Goal: Task Accomplishment & Management: Manage account settings

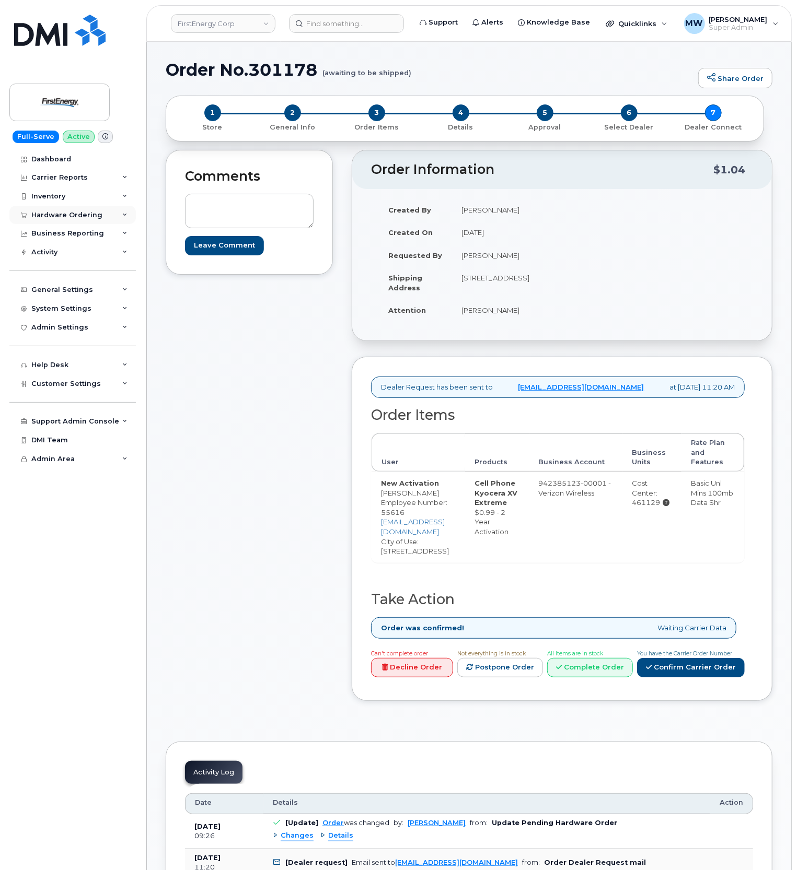
click at [49, 210] on div "Hardware Ordering" at bounding box center [72, 215] width 126 height 19
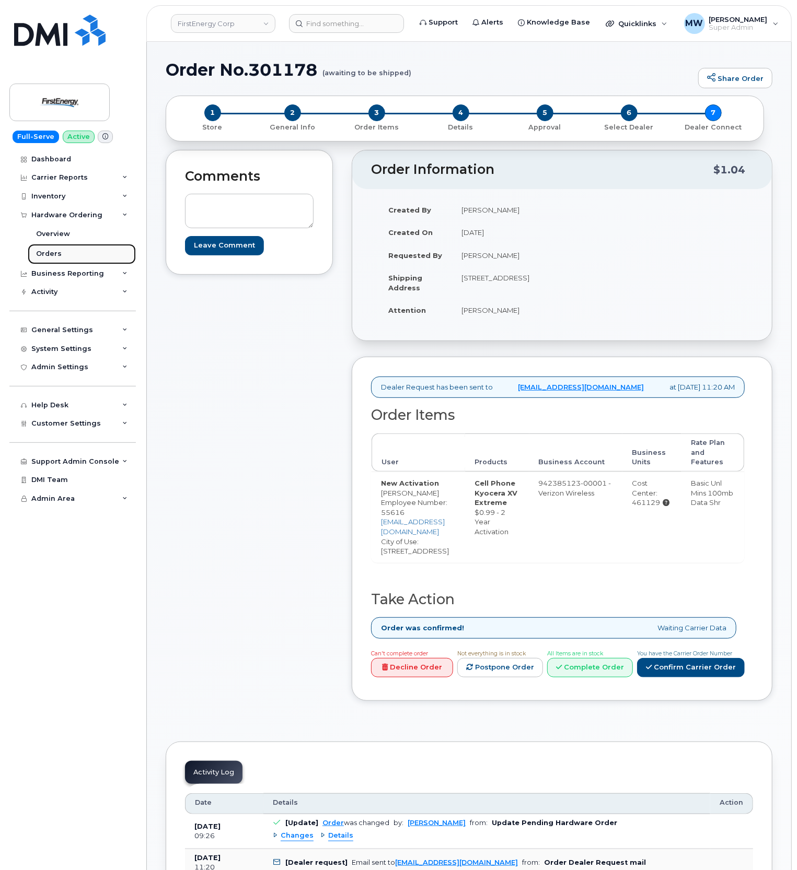
click at [44, 256] on div "Orders" at bounding box center [49, 253] width 26 height 9
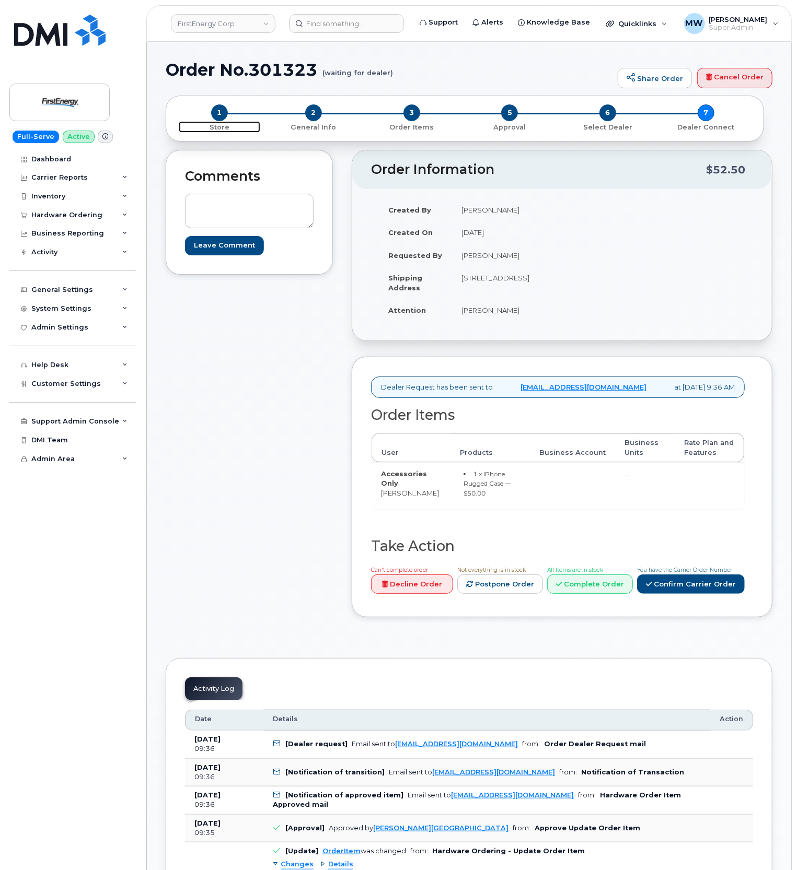
click at [221, 115] on span "1" at bounding box center [219, 112] width 17 height 17
click at [308, 111] on span "2" at bounding box center [313, 112] width 17 height 17
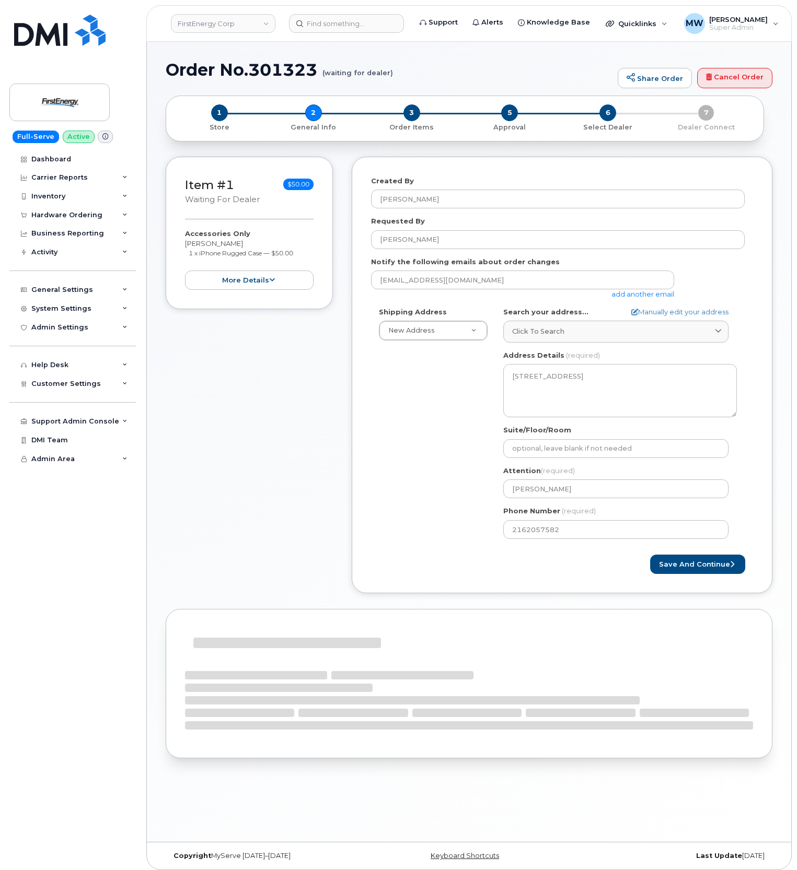
select select
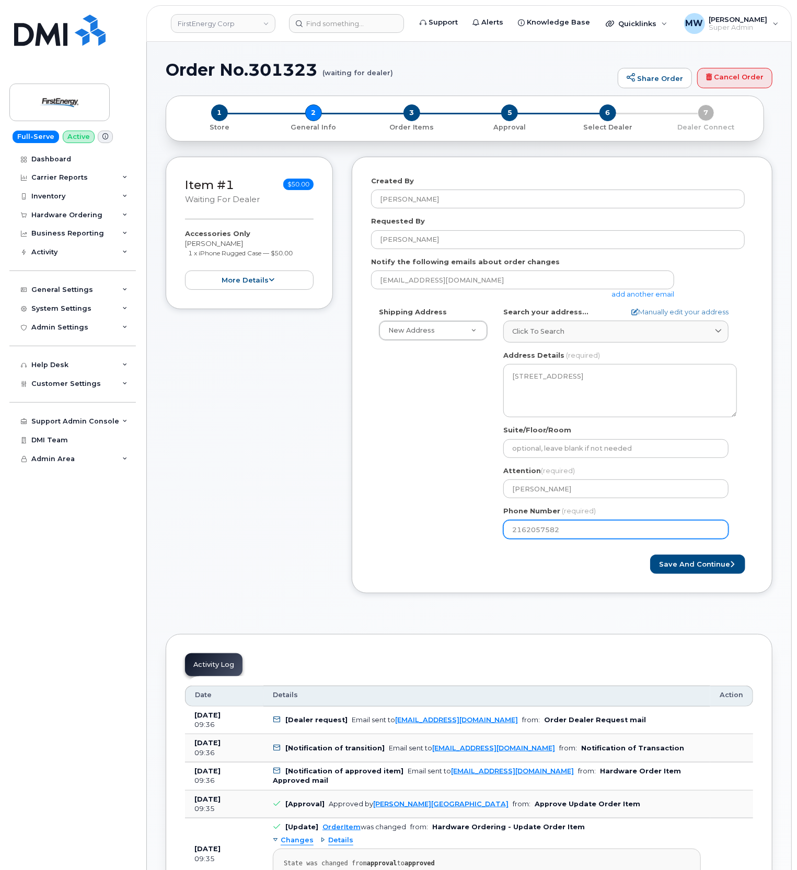
click at [528, 531] on input "2162057582" at bounding box center [615, 529] width 225 height 19
click at [272, 24] on link "FirstEnergy Corp" at bounding box center [223, 23] width 104 height 19
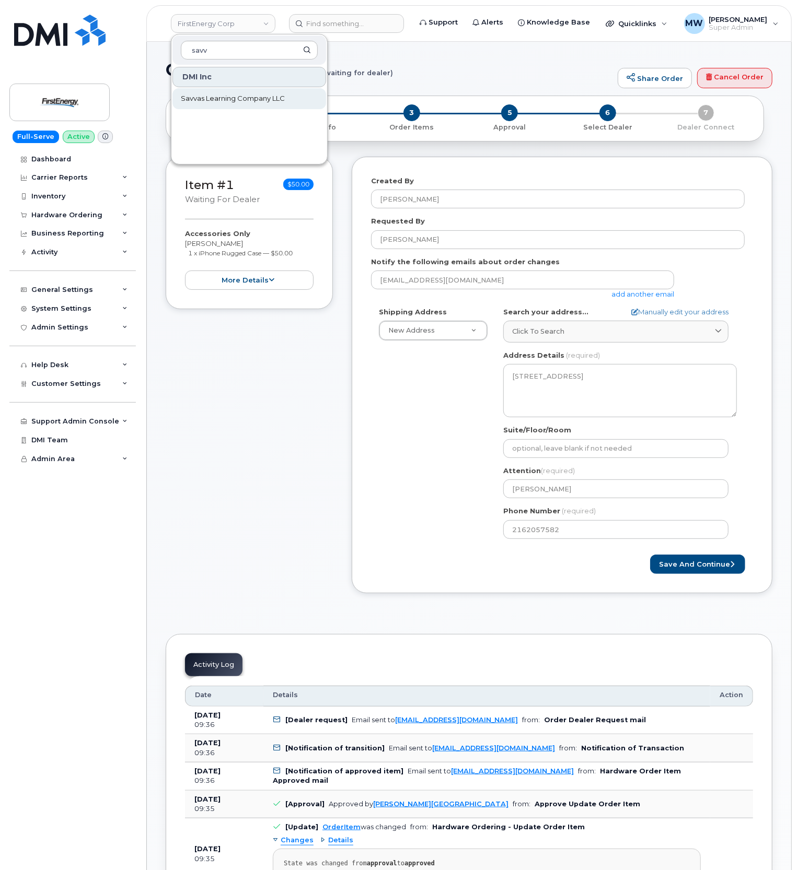
type input "savv"
click at [224, 109] on link "Savvas Learning Company LLC" at bounding box center [249, 98] width 154 height 21
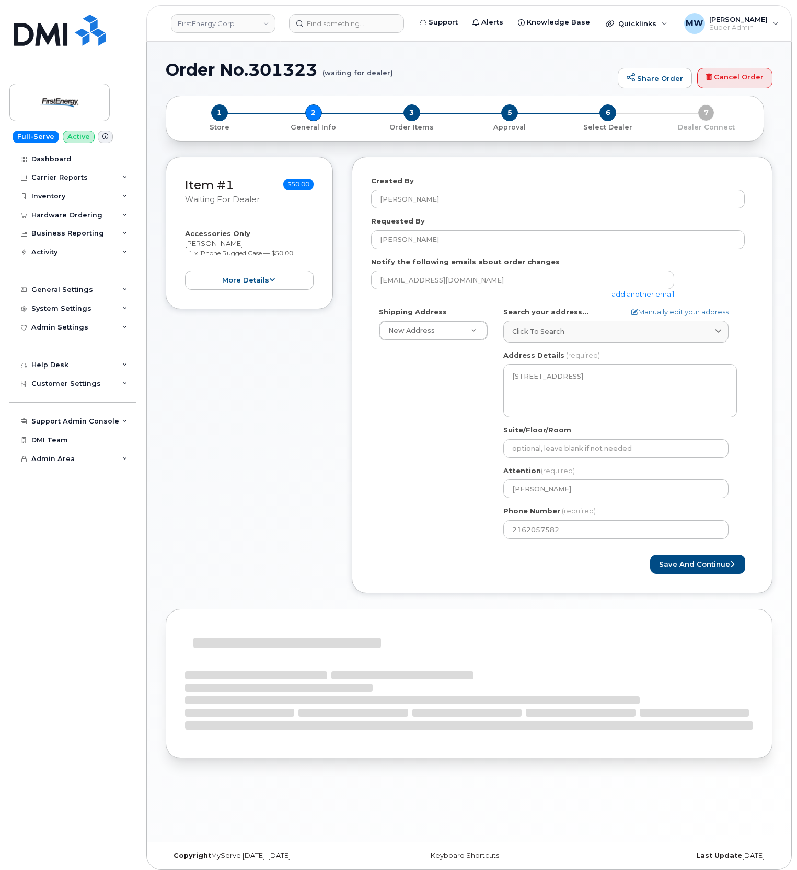
select select
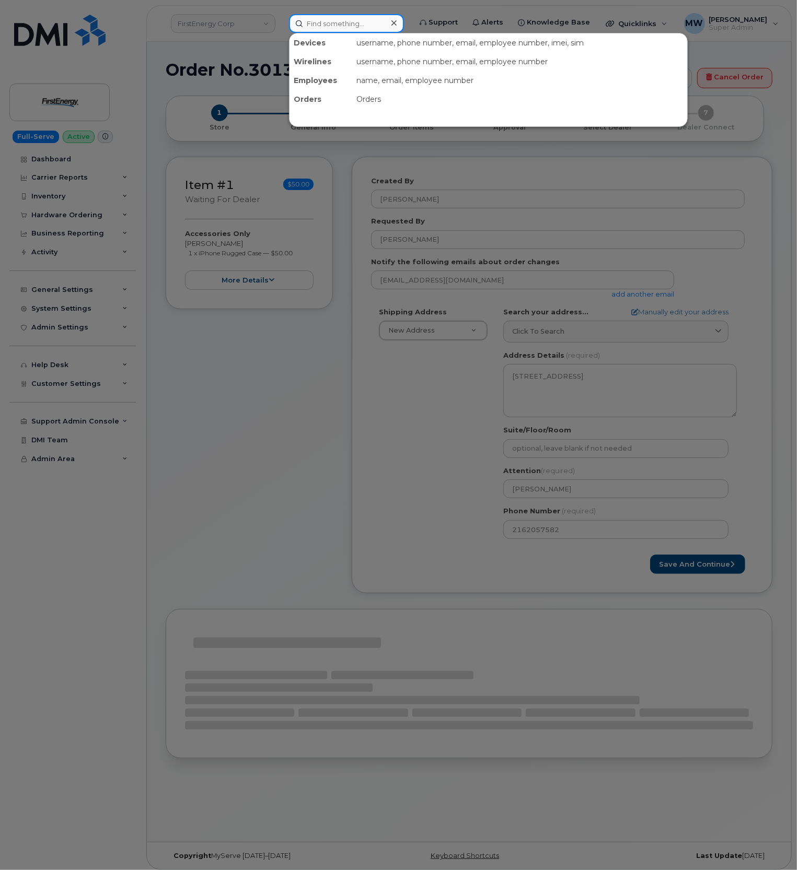
click at [387, 22] on input at bounding box center [346, 23] width 115 height 19
paste input "2162057582"
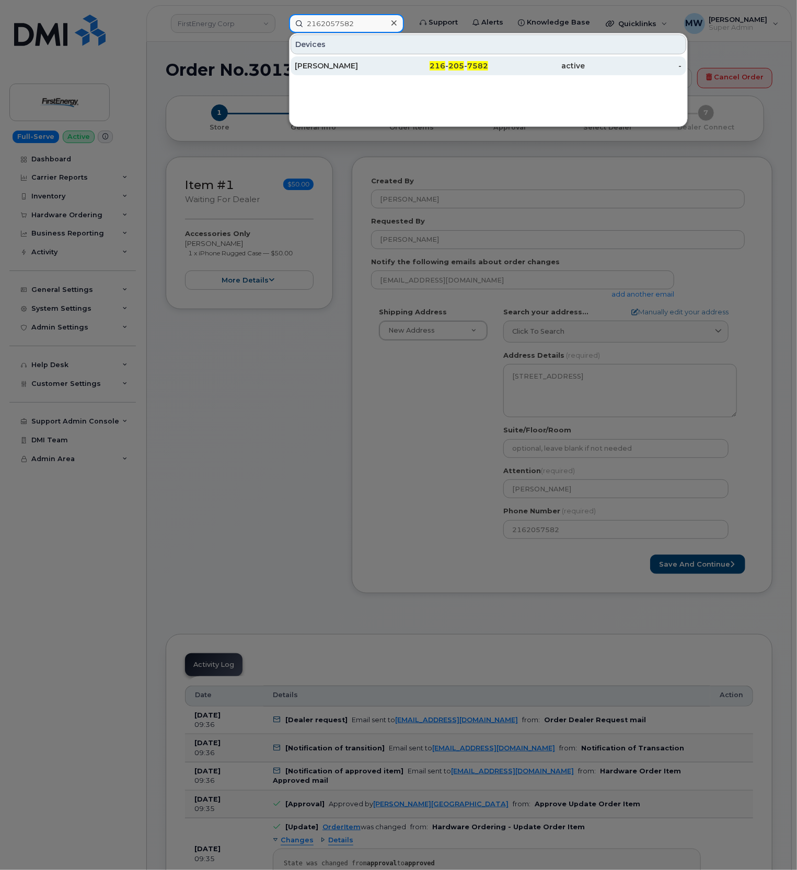
type input "2162057582"
click at [356, 73] on div "CHRISTOPHER T ROETTGER" at bounding box center [343, 65] width 97 height 19
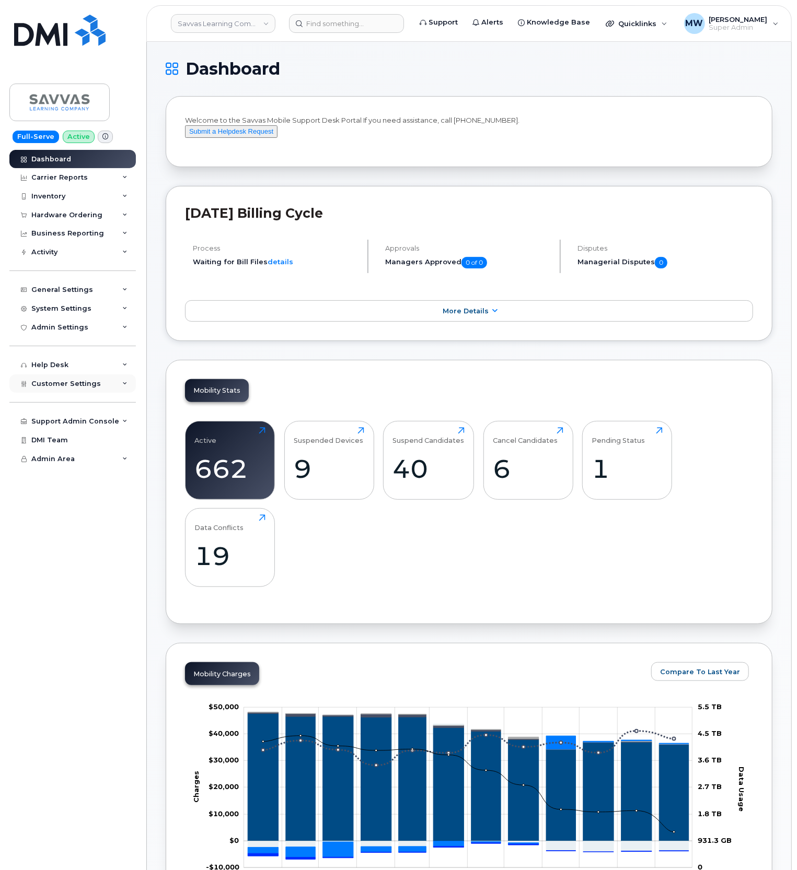
click at [65, 384] on span "Customer Settings" at bounding box center [65, 384] width 69 height 8
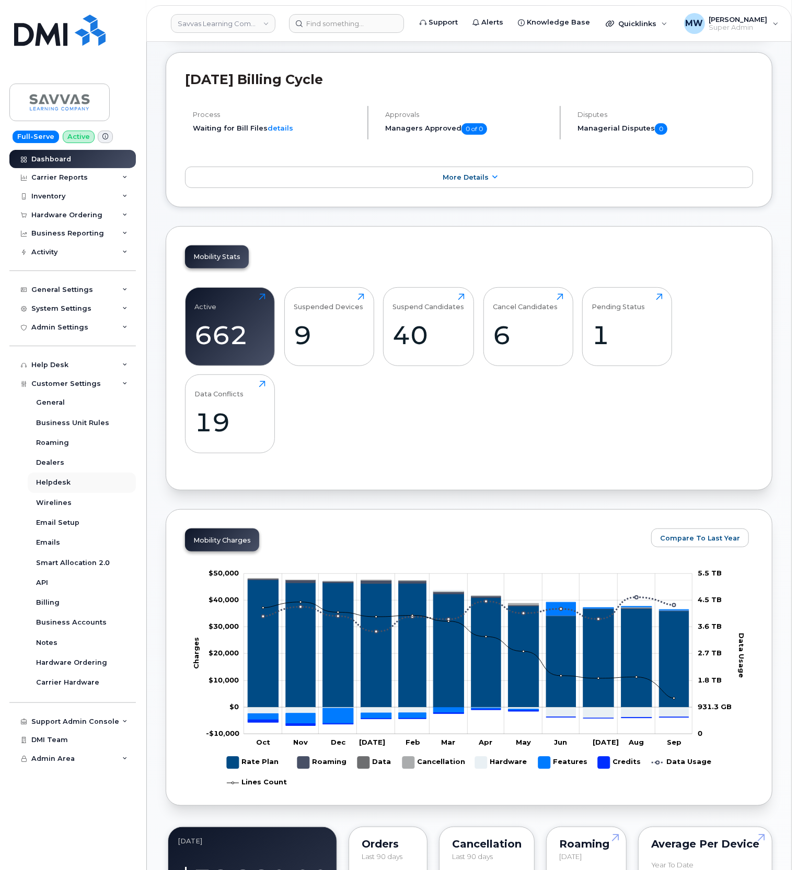
scroll to position [139, 0]
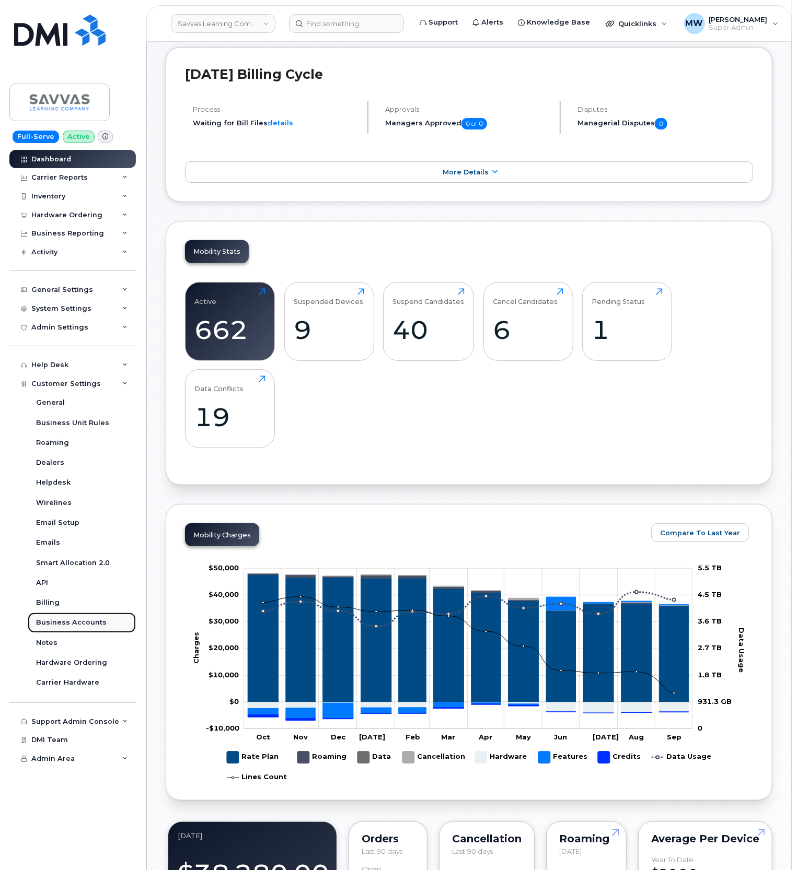
click at [61, 620] on div "Business Accounts" at bounding box center [71, 622] width 71 height 9
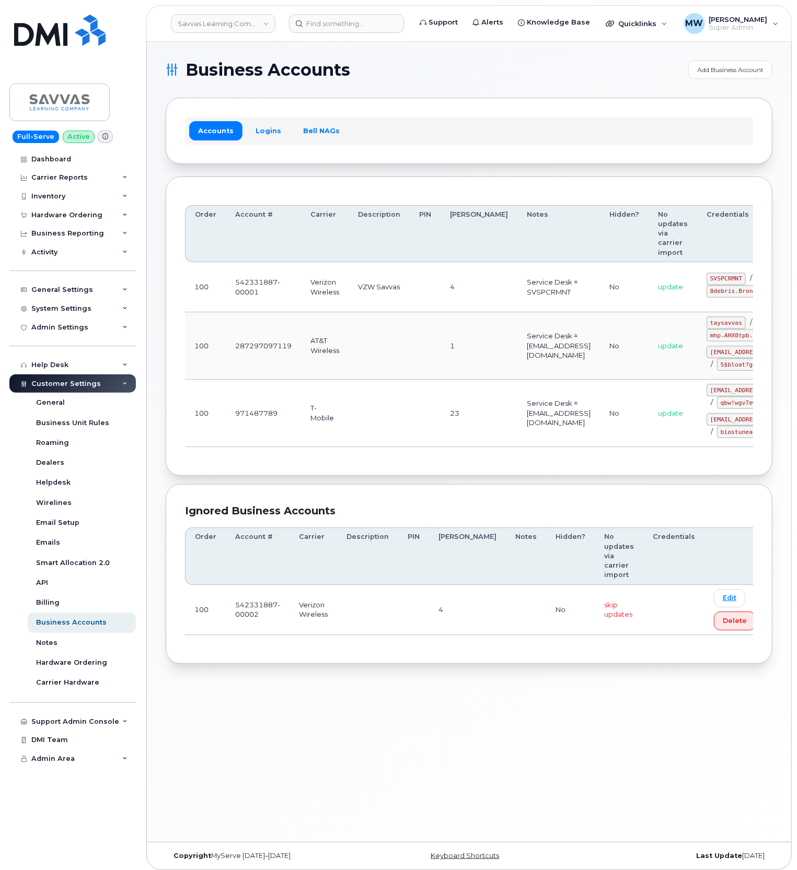
click at [263, 141] on div "Accounts Logins Bell NAGs" at bounding box center [469, 130] width 568 height 27
click at [265, 129] on link "Logins" at bounding box center [268, 130] width 43 height 19
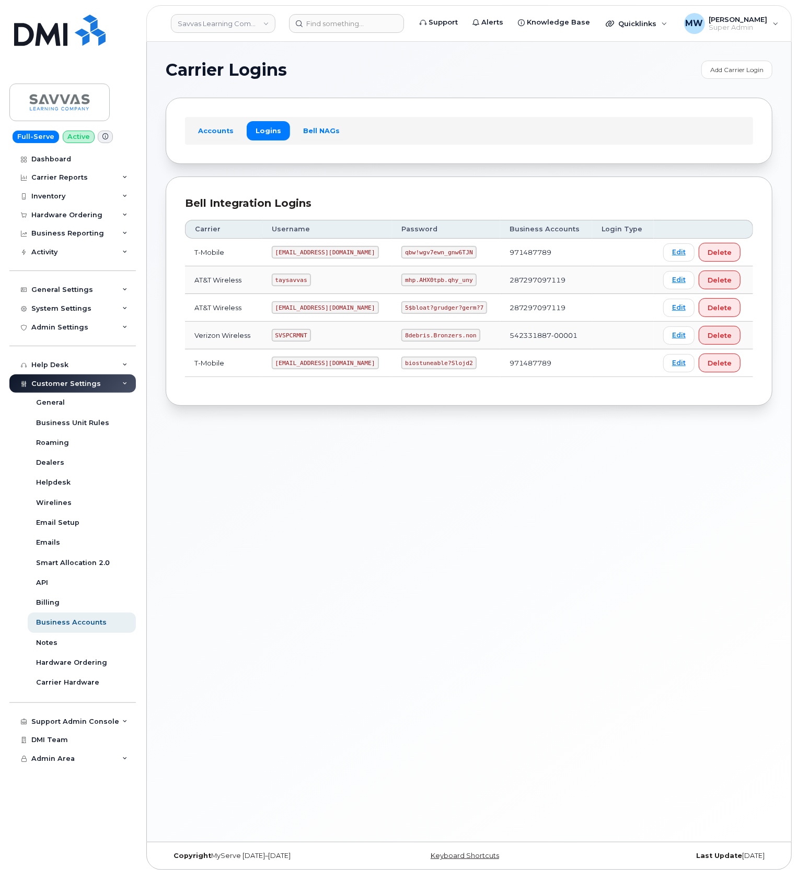
click at [301, 335] on code "SVSPCRMNT" at bounding box center [291, 335] width 39 height 13
copy code "SVSPCRMNT"
click at [423, 342] on code "8debris.Bronzers.non" at bounding box center [440, 335] width 78 height 13
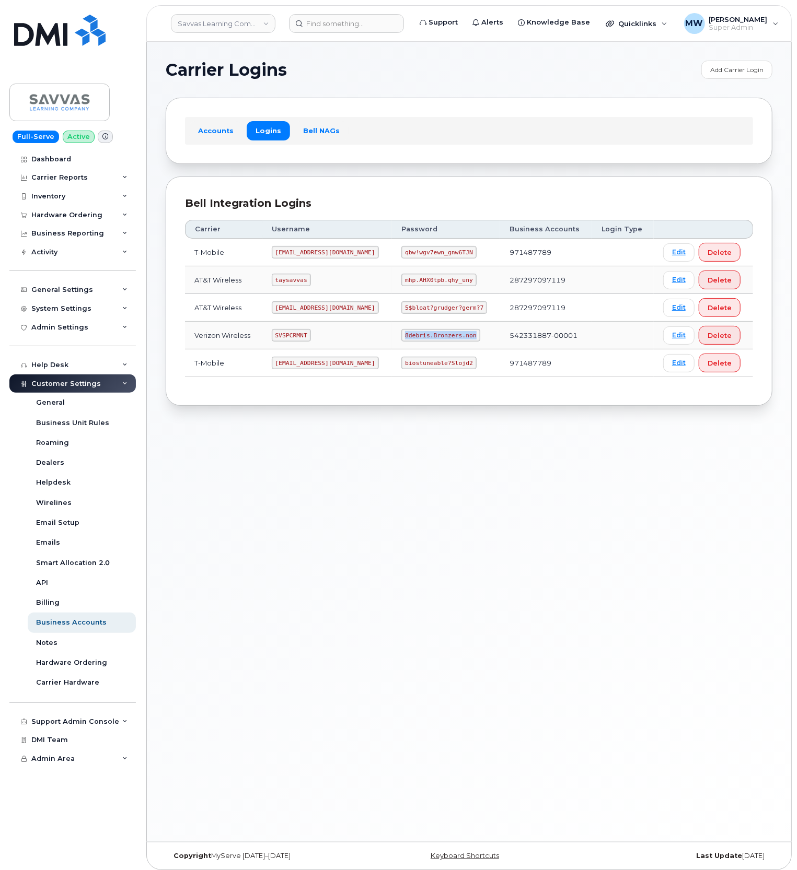
click at [423, 342] on code "8debris.Bronzers.non" at bounding box center [440, 335] width 78 height 13
copy code "8debris.Bronzers.non"
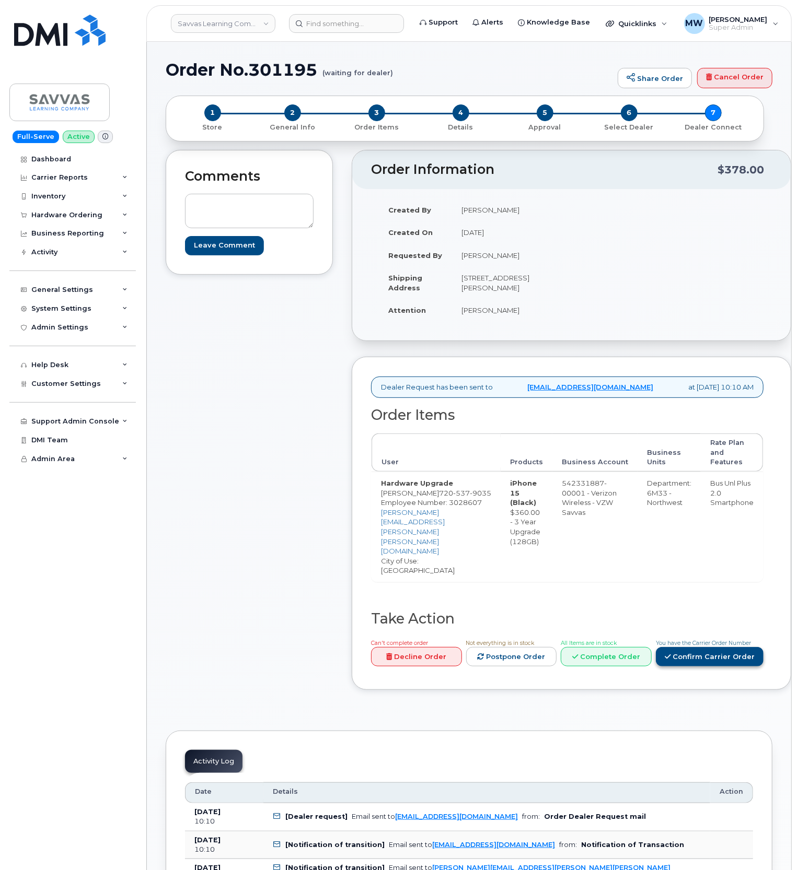
click at [691, 647] on link "Confirm Carrier Order" at bounding box center [710, 656] width 108 height 19
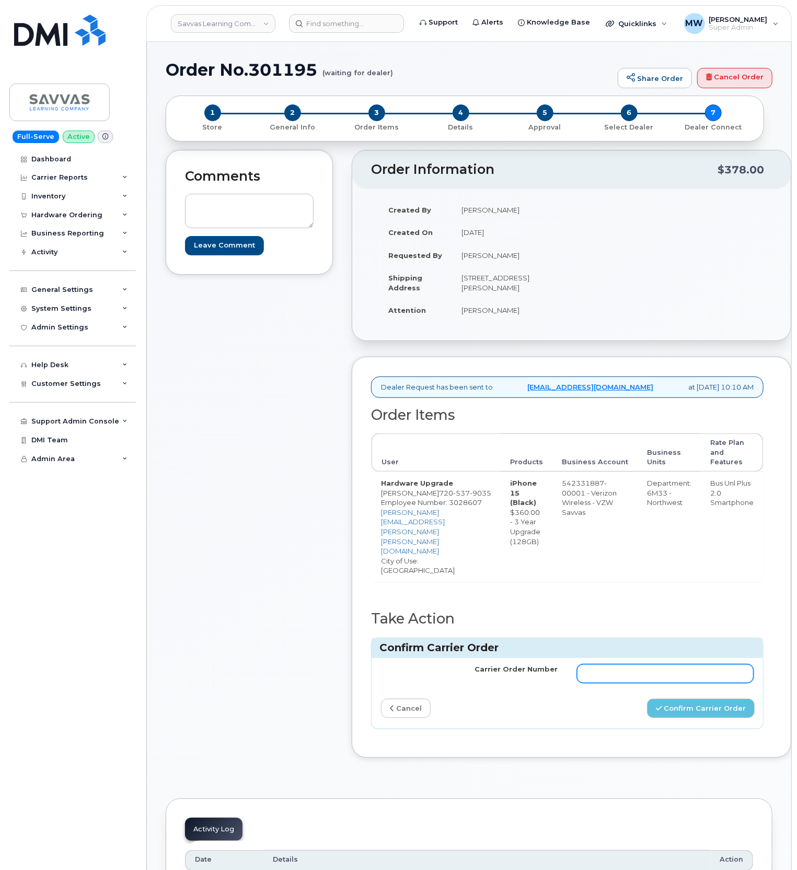
click at [663, 664] on input "Carrier Order Number" at bounding box center [665, 673] width 177 height 19
paste input "MB1000503050613"
type input "MB1000503050613"
click at [684, 700] on button "Confirm Carrier Order" at bounding box center [701, 708] width 108 height 19
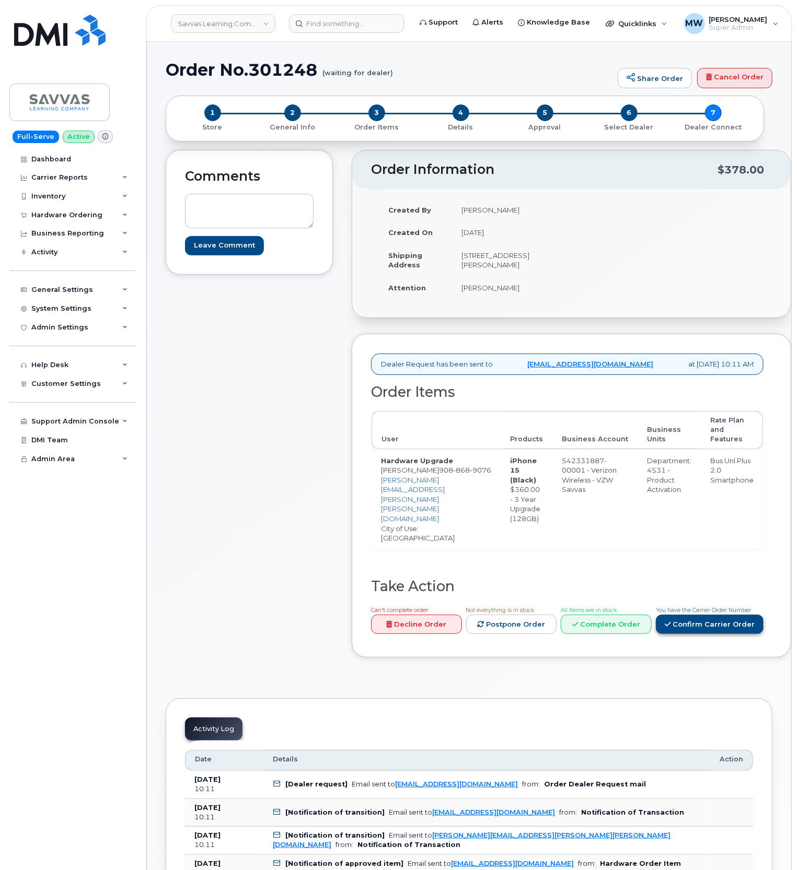
click at [721, 619] on link "Confirm Carrier Order" at bounding box center [710, 624] width 108 height 19
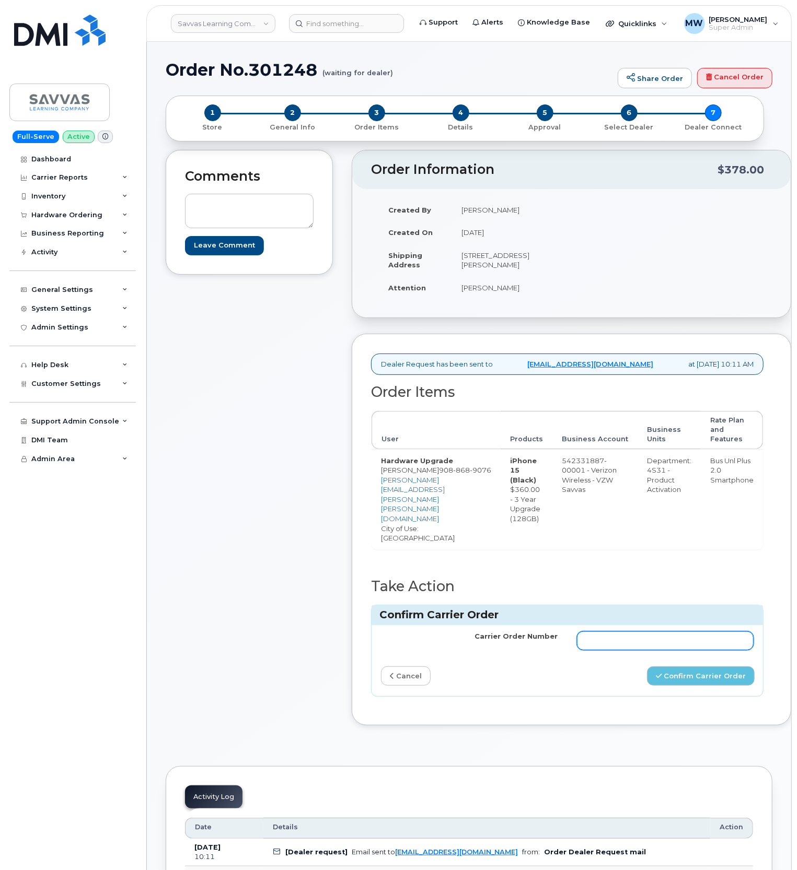
click at [591, 632] on input "Carrier Order Number" at bounding box center [665, 641] width 177 height 19
paste input "MB1000503058541"
type input "MB1000503058541"
click at [701, 678] on button "Confirm Carrier Order" at bounding box center [701, 676] width 108 height 19
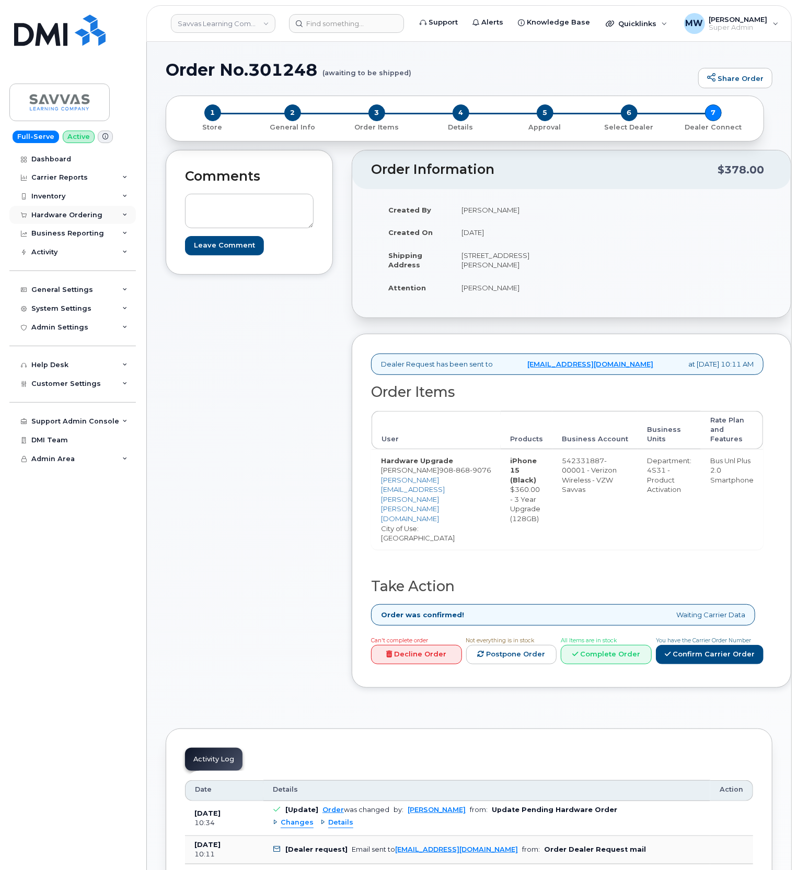
click at [52, 214] on div "Hardware Ordering" at bounding box center [66, 215] width 71 height 8
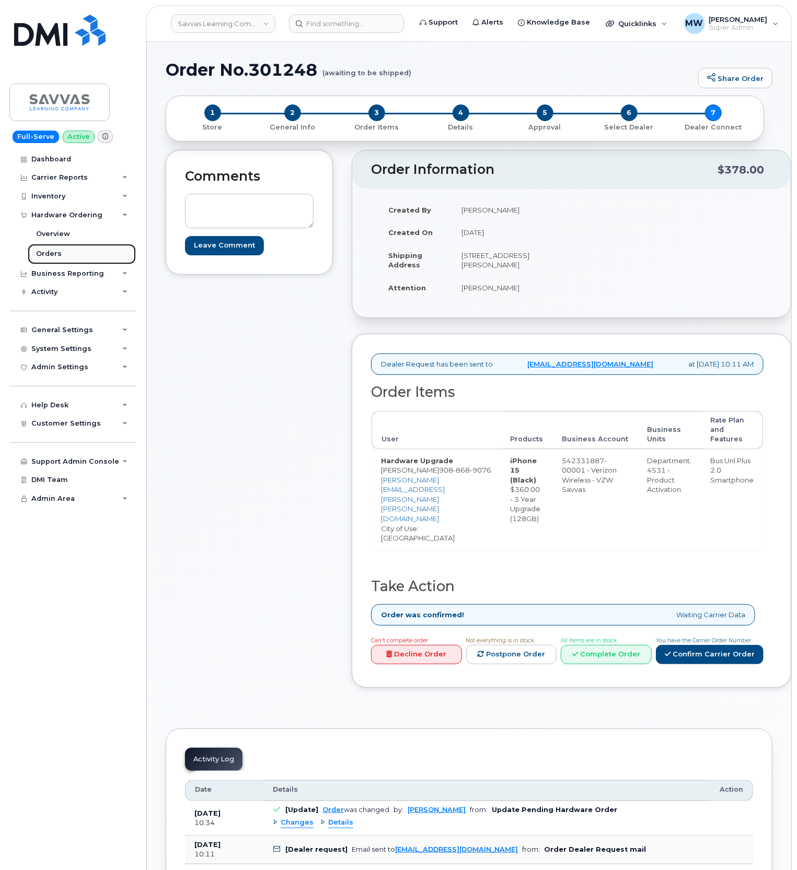
click at [52, 250] on div "Orders" at bounding box center [49, 253] width 26 height 9
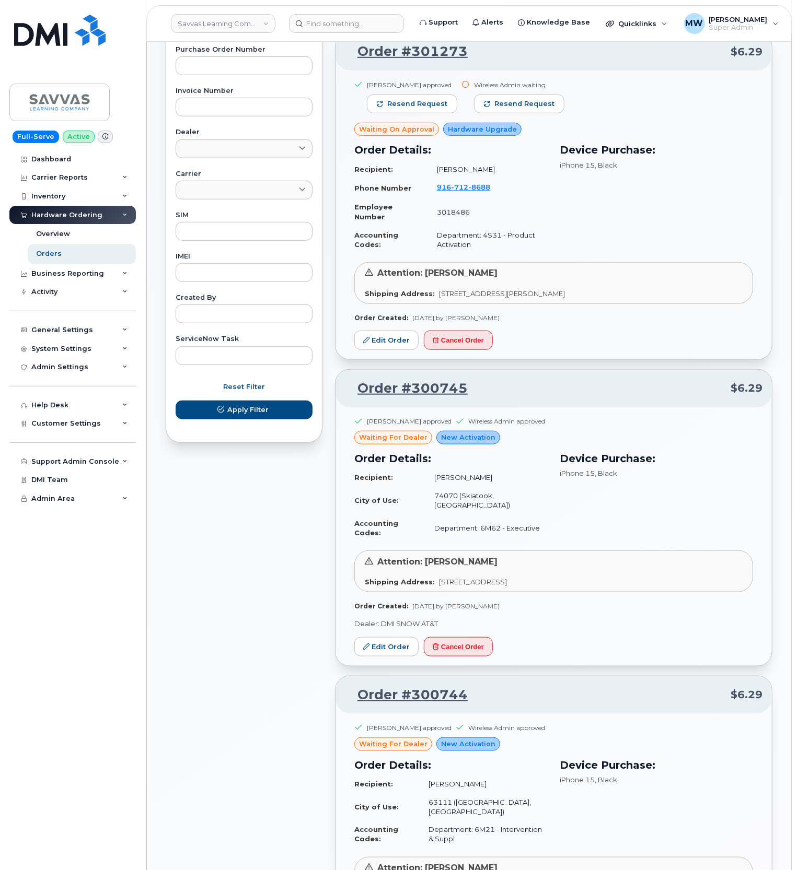
scroll to position [170, 0]
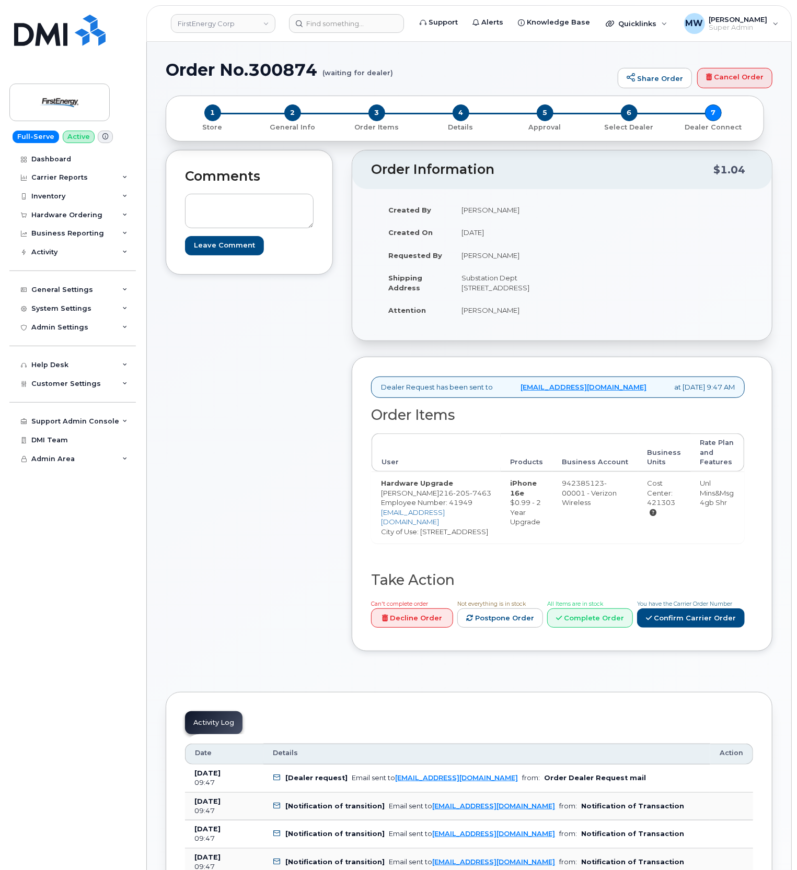
click at [290, 63] on h1 "Order No.300874 (waiting for dealer)" at bounding box center [389, 70] width 447 height 18
copy h1 "300874"
click at [66, 210] on div "Hardware Ordering" at bounding box center [72, 215] width 126 height 19
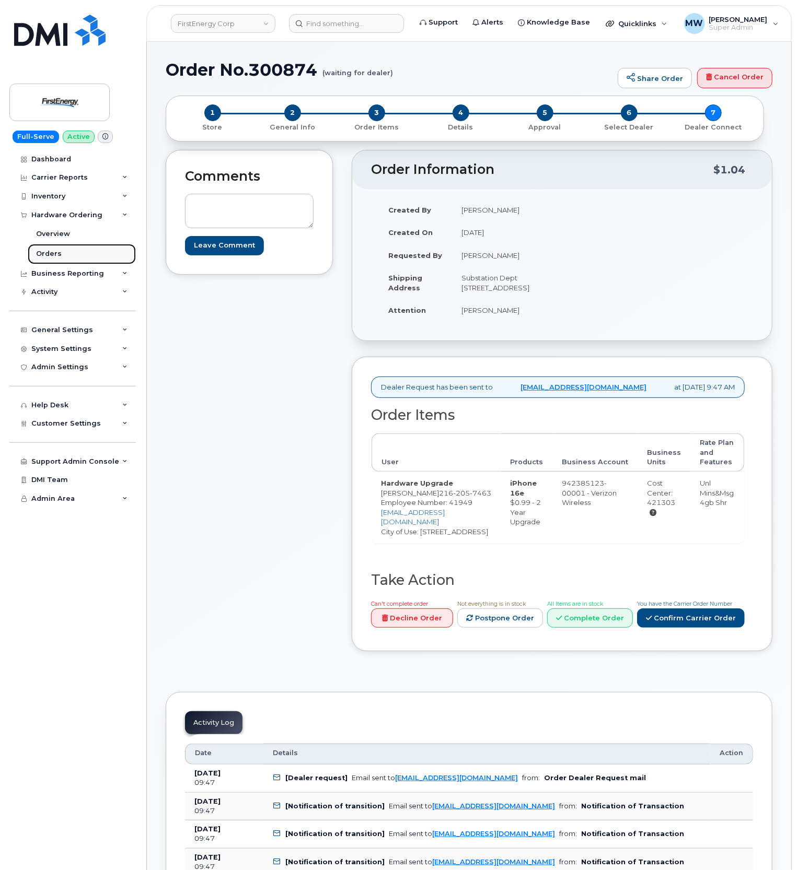
click at [72, 250] on link "Orders" at bounding box center [82, 254] width 108 height 20
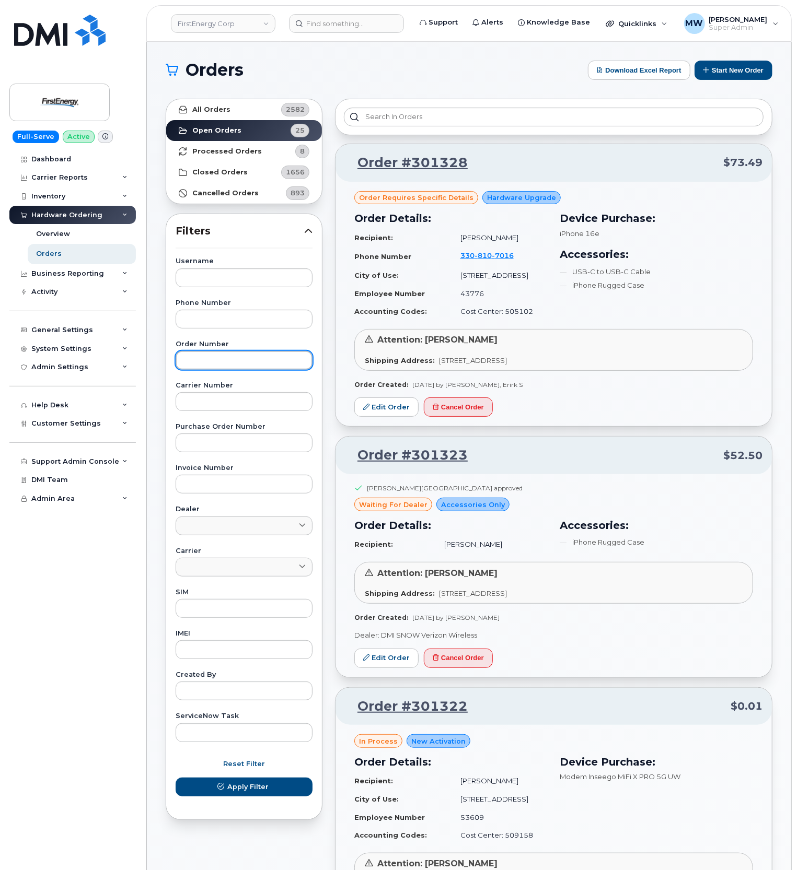
click at [214, 360] on input "text" at bounding box center [244, 360] width 137 height 19
paste input "300874"
type input "300874"
click at [176, 778] on button "Apply Filter" at bounding box center [244, 787] width 137 height 19
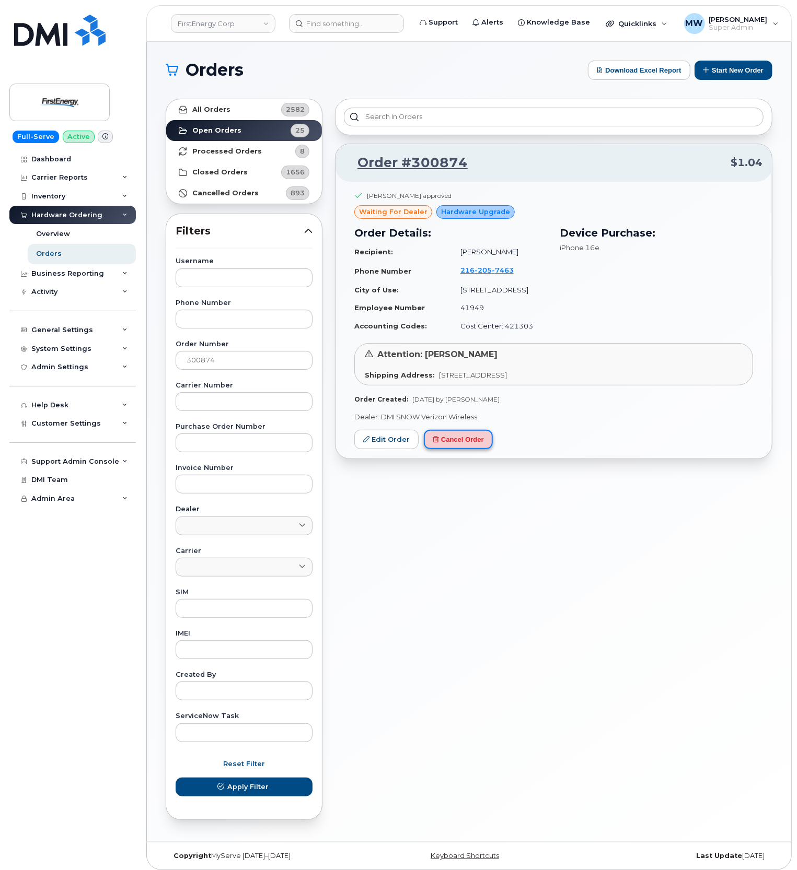
click at [459, 446] on button "Cancel Order" at bounding box center [458, 439] width 69 height 19
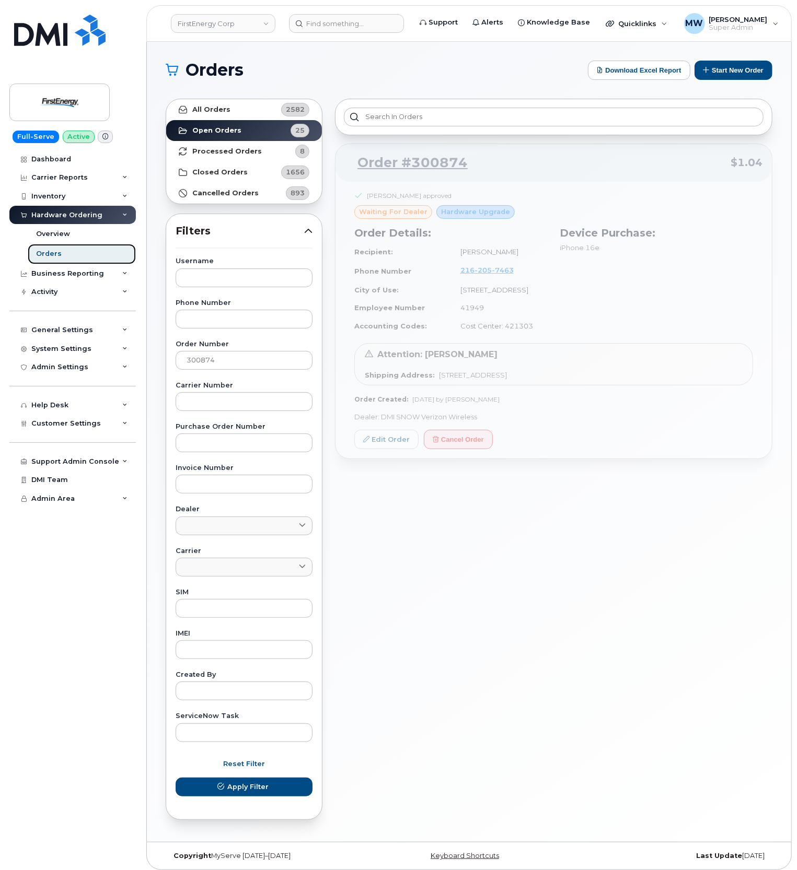
click at [68, 245] on link "Orders" at bounding box center [82, 254] width 108 height 20
click at [239, 766] on span "Reset Filter" at bounding box center [244, 764] width 42 height 10
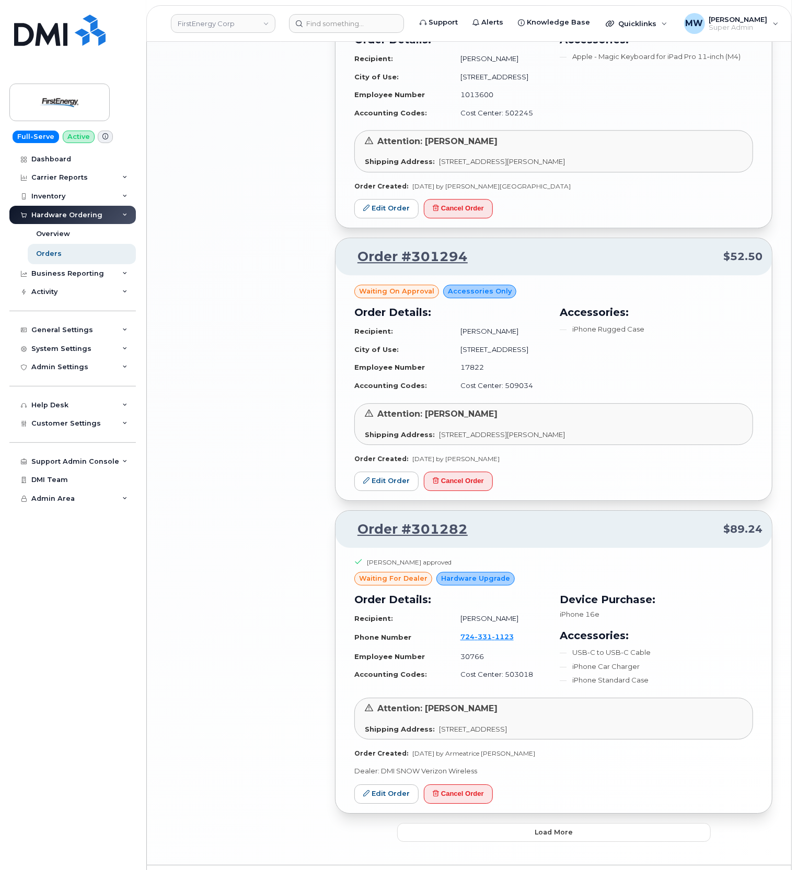
scroll to position [1626, 0]
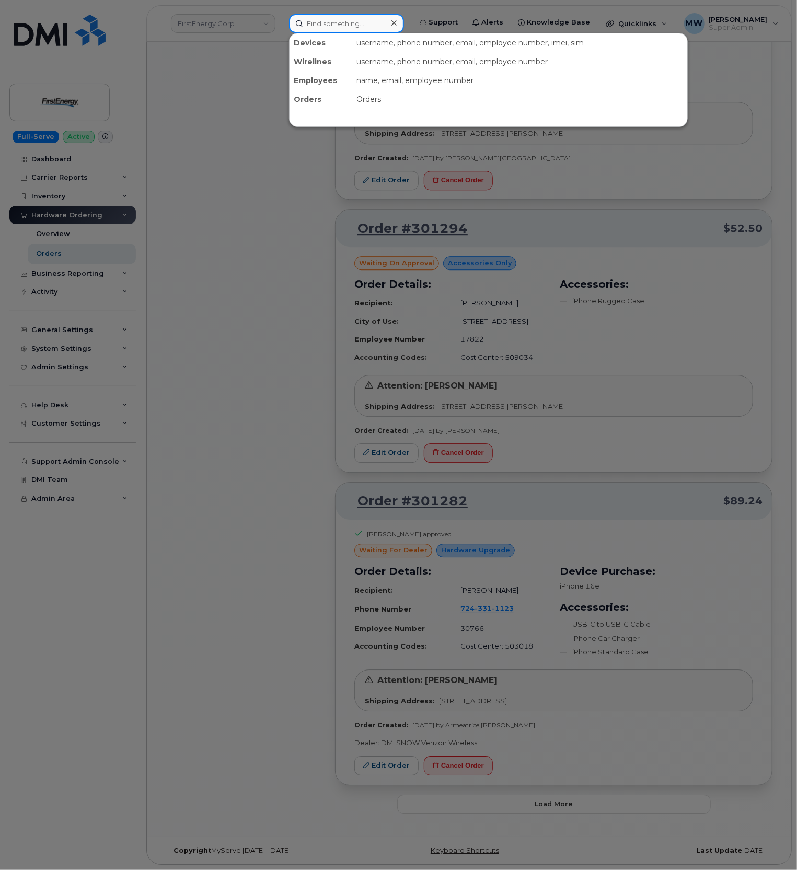
click at [353, 17] on input at bounding box center [346, 23] width 115 height 19
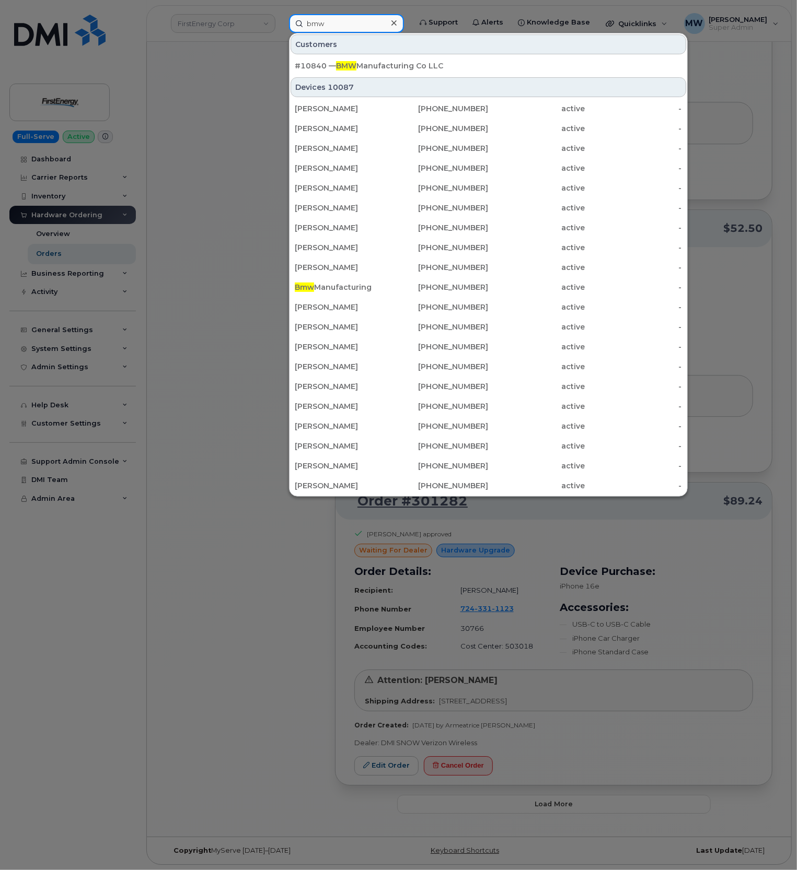
type input "bmw"
click at [351, 56] on link "#10840 — BMW Manufacturing Co LLC" at bounding box center [487, 65] width 395 height 19
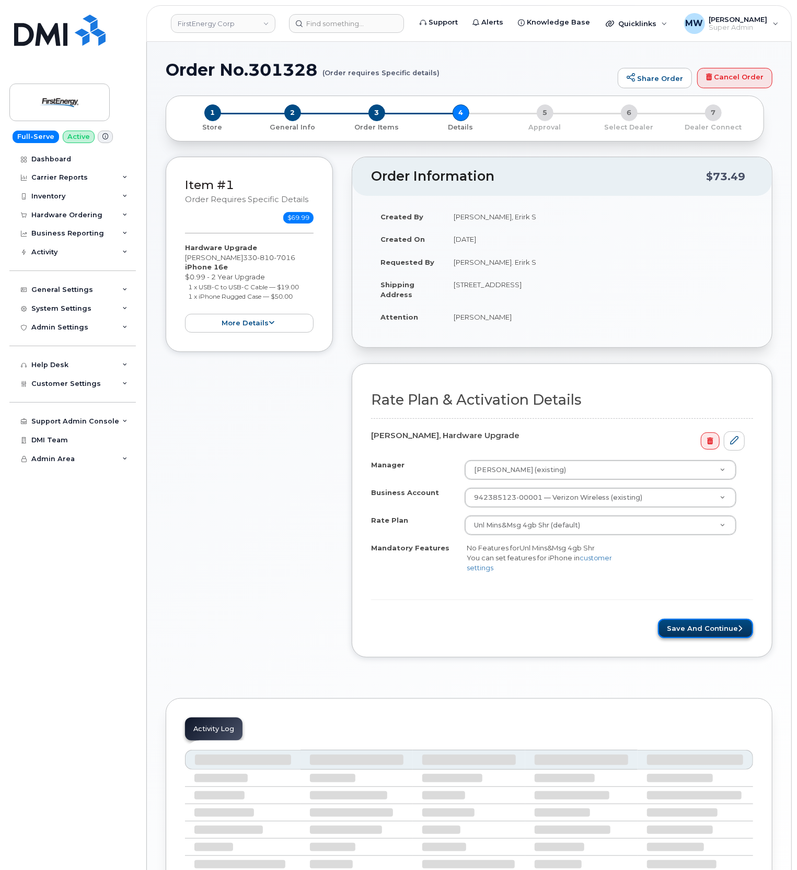
click at [679, 632] on button "Save and Continue" at bounding box center [705, 628] width 95 height 19
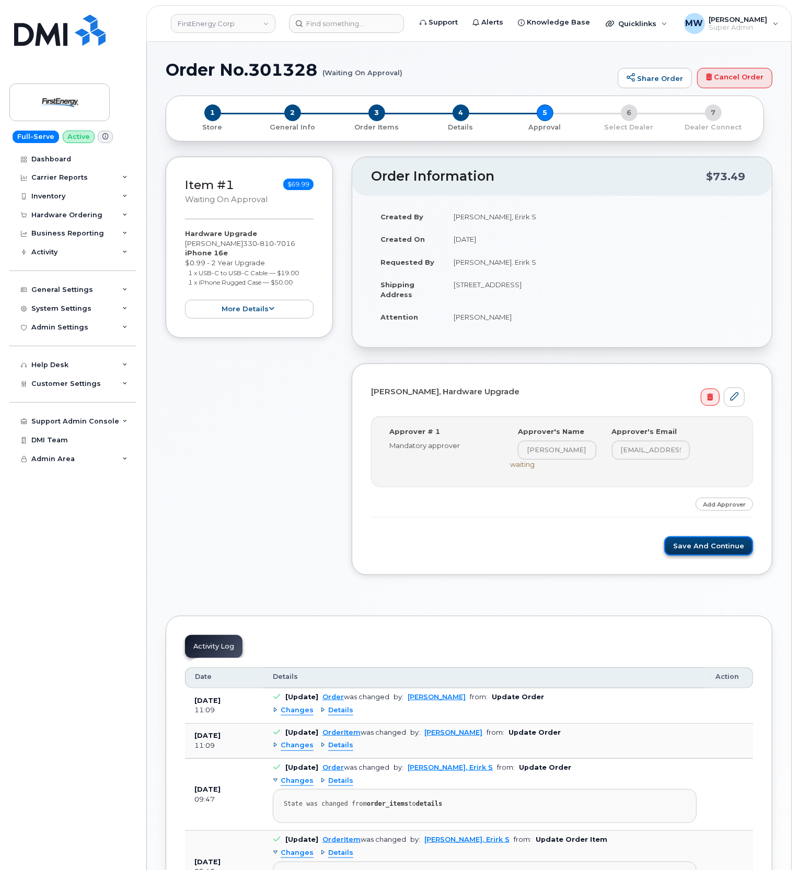
click at [714, 550] on button "Save and Continue" at bounding box center [708, 546] width 89 height 19
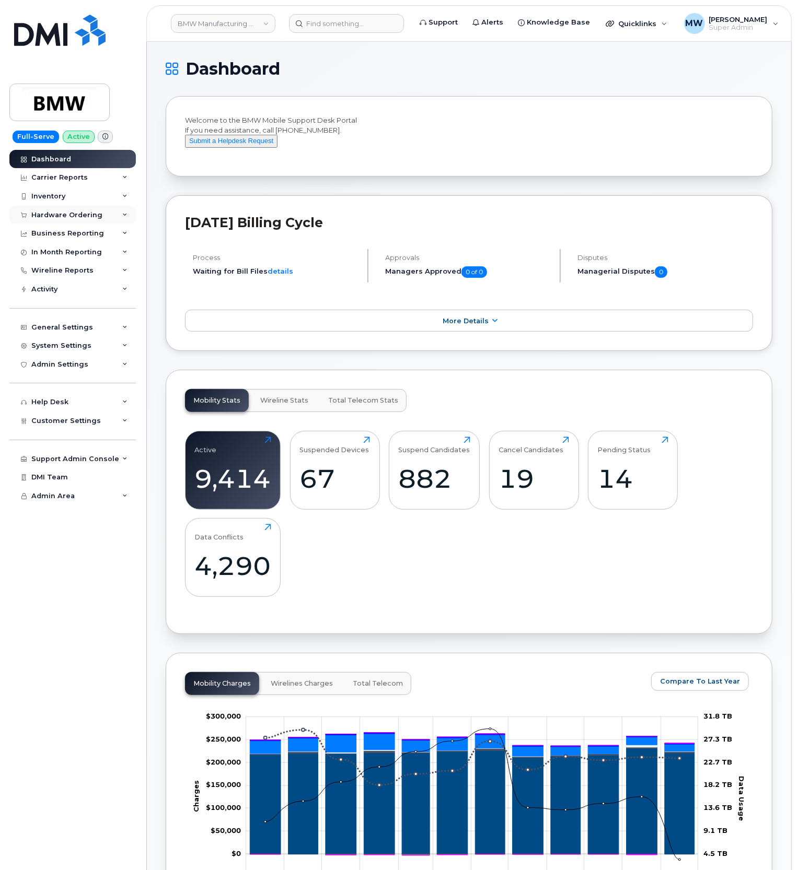
click at [41, 214] on div "Hardware Ordering" at bounding box center [66, 215] width 71 height 8
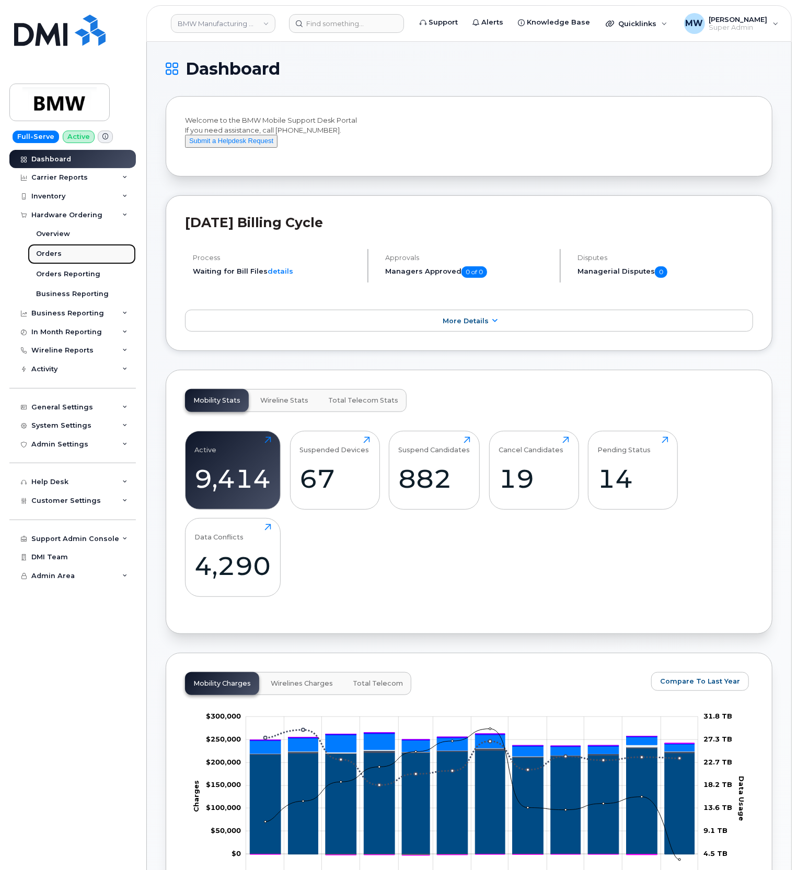
click at [69, 251] on link "Orders" at bounding box center [82, 254] width 108 height 20
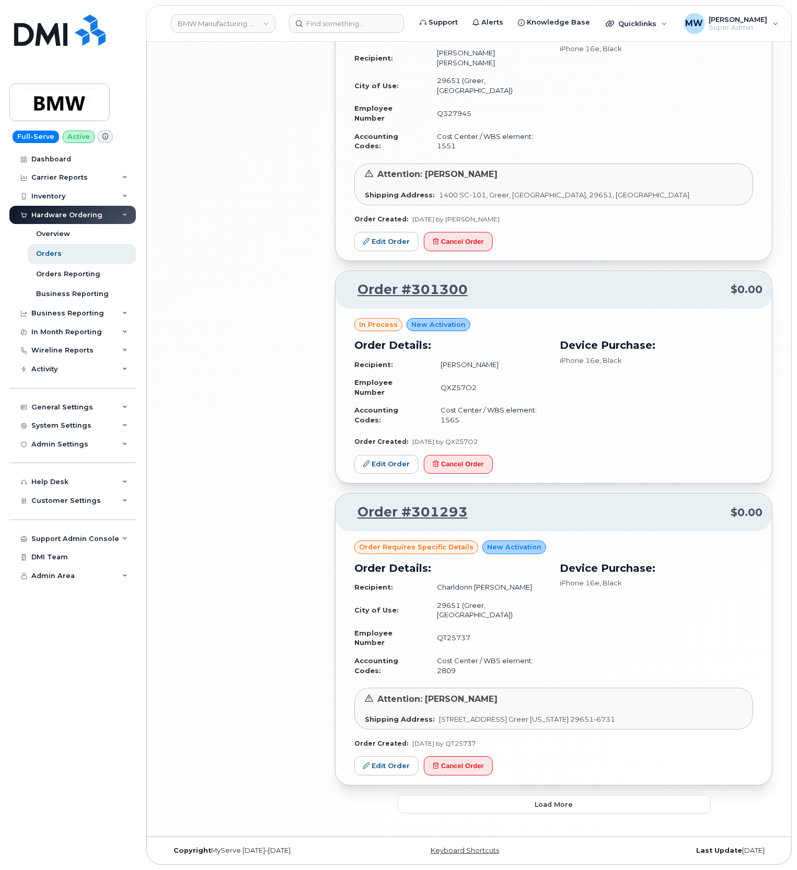
scroll to position [1783, 0]
click at [536, 808] on span "Load more" at bounding box center [553, 805] width 38 height 10
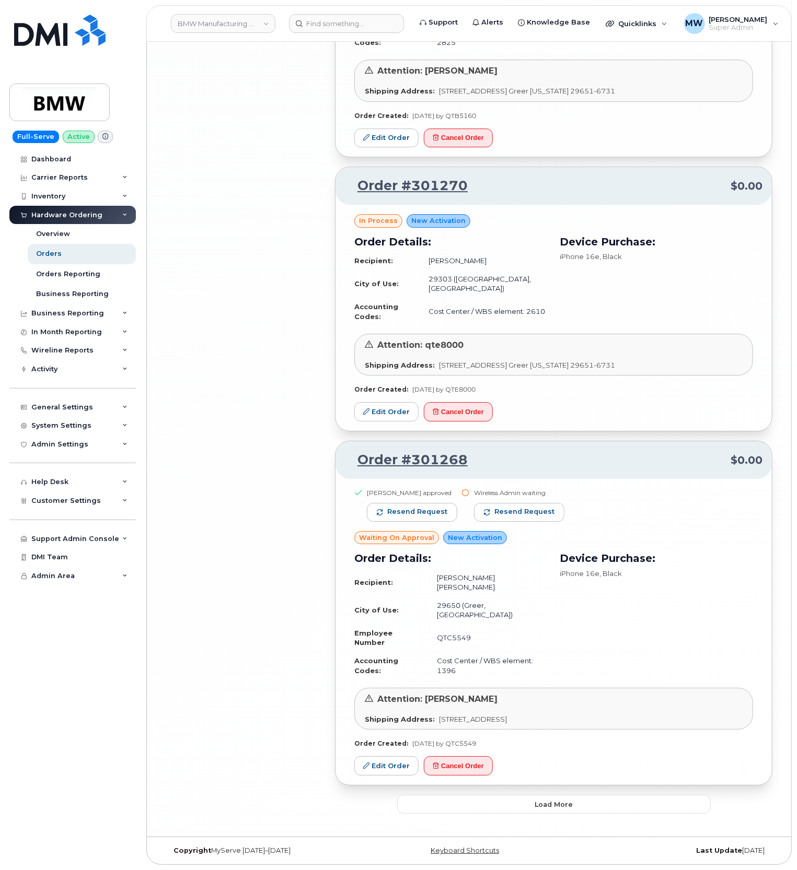
scroll to position [4300, 0]
click at [343, 34] on header "BMW Manufacturing Co LLC Support Alerts Knowledge Base Quicklinks Suspend / Can…" at bounding box center [468, 23] width 645 height 37
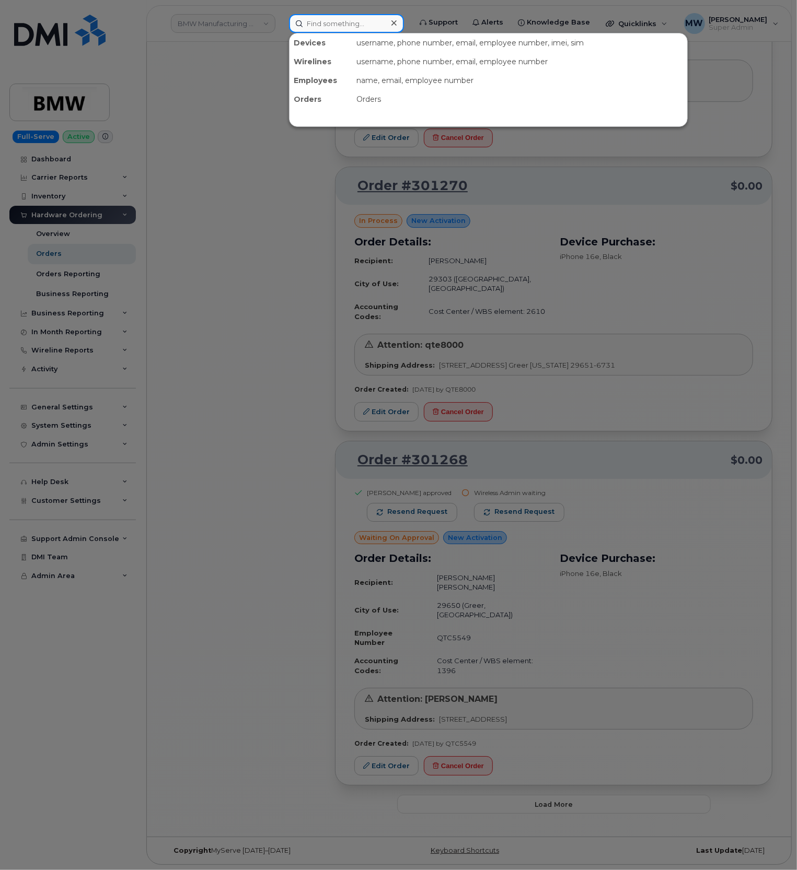
click at [341, 26] on input at bounding box center [346, 23] width 115 height 19
paste input "Kyle Mooney"
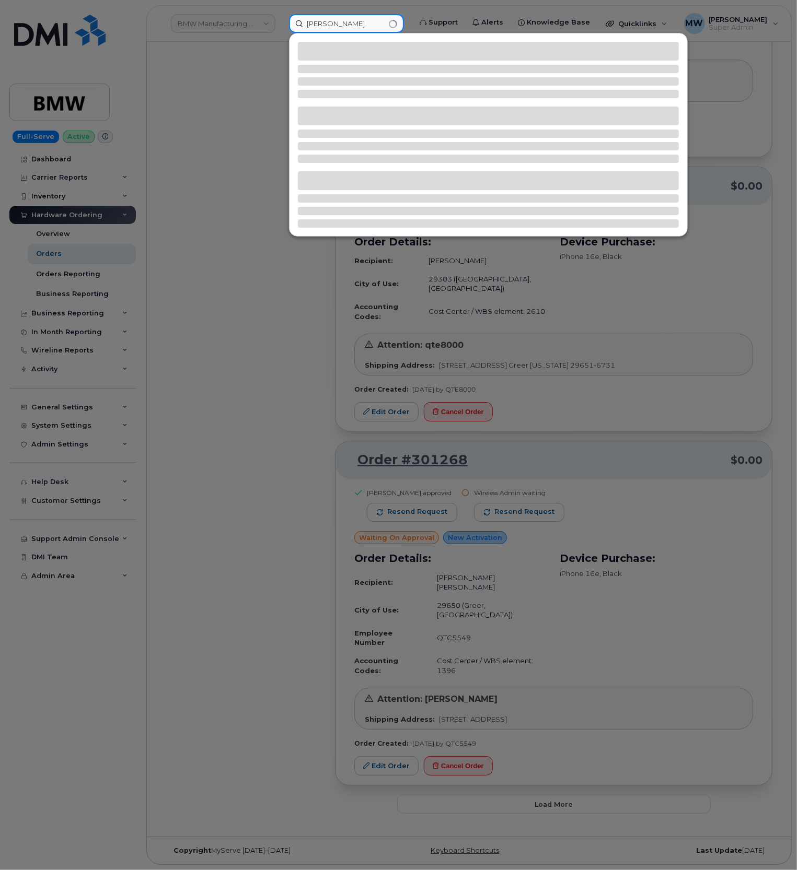
type input "Kyle Mooney"
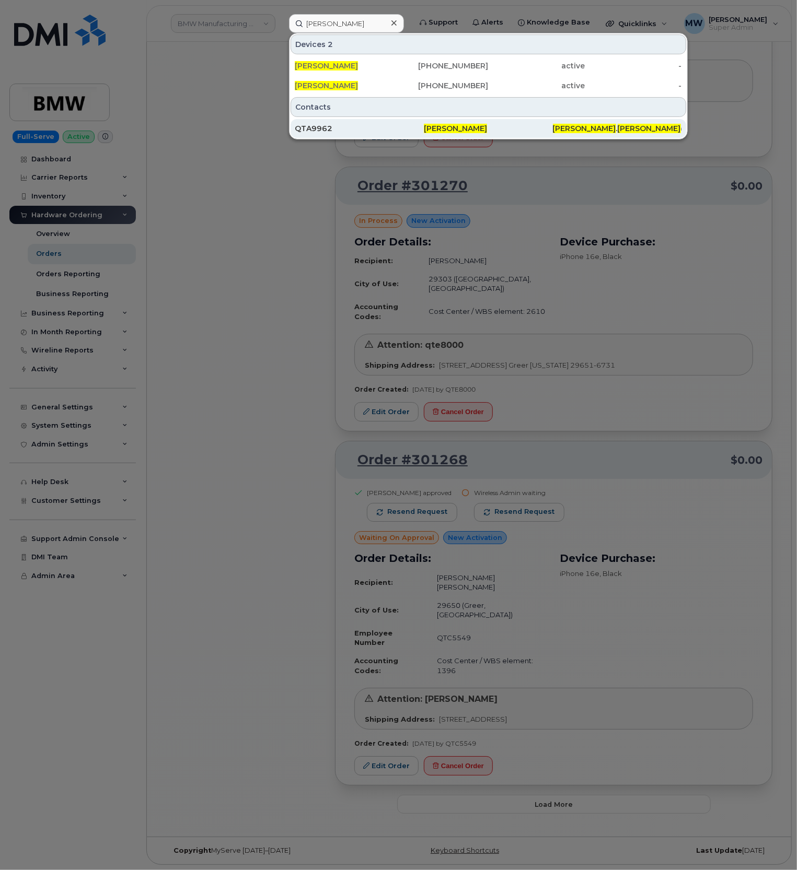
click at [617, 127] on span "mooney" at bounding box center [648, 128] width 63 height 9
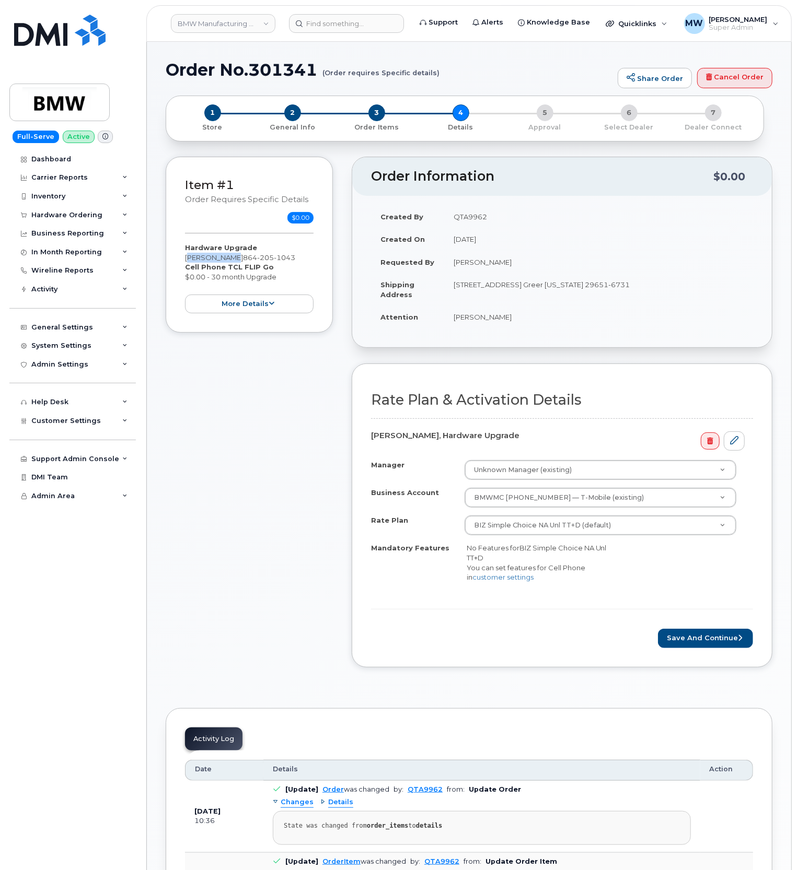
drag, startPoint x: 228, startPoint y: 258, endPoint x: 176, endPoint y: 260, distance: 52.3
click at [176, 260] on div "Item #1 Order requires Specific details $0.00 Hardware Upgrade Kyle Mooney 864 …" at bounding box center [249, 245] width 167 height 177
copy div "[PERSON_NAME]"
click at [307, 314] on button "more details" at bounding box center [249, 304] width 129 height 19
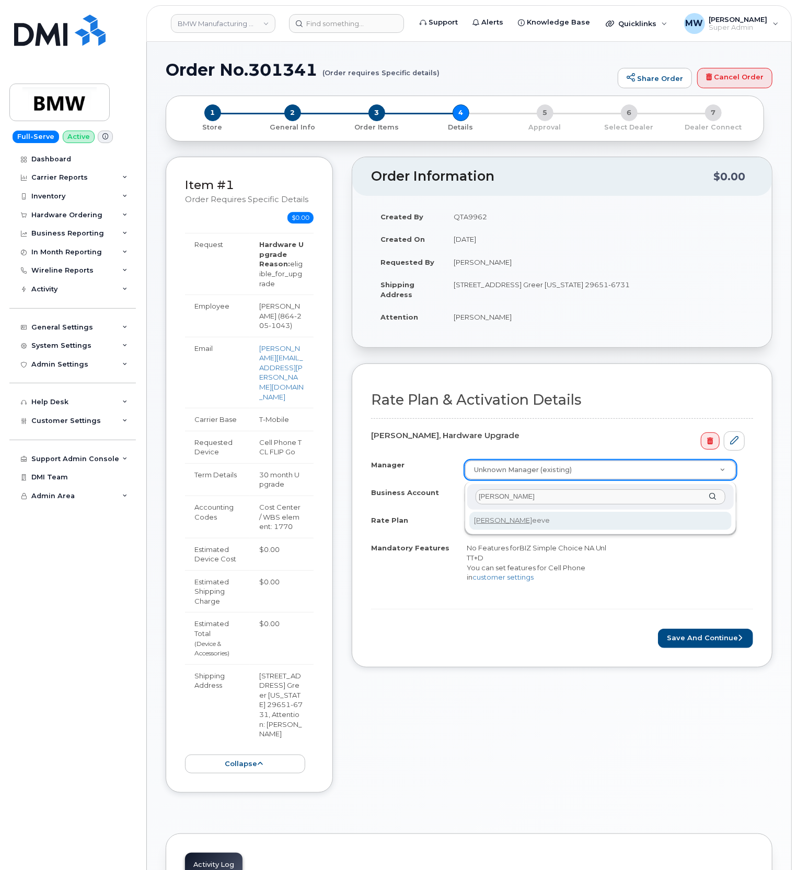
type input "jonathan r"
select select "2086424"
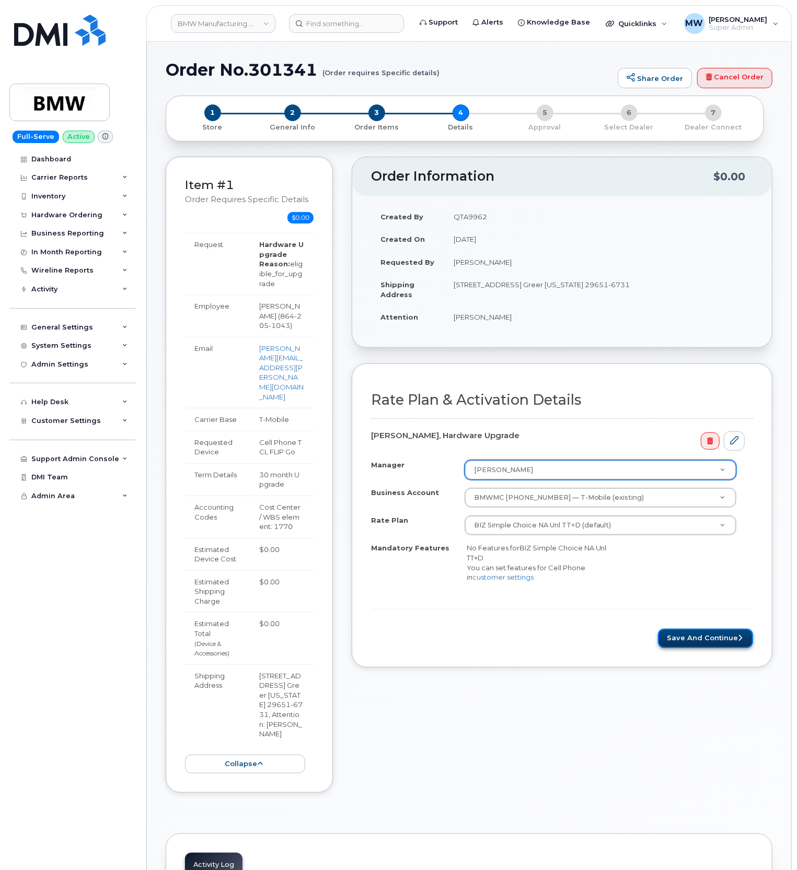
click at [691, 642] on button "Save and Continue" at bounding box center [705, 638] width 95 height 19
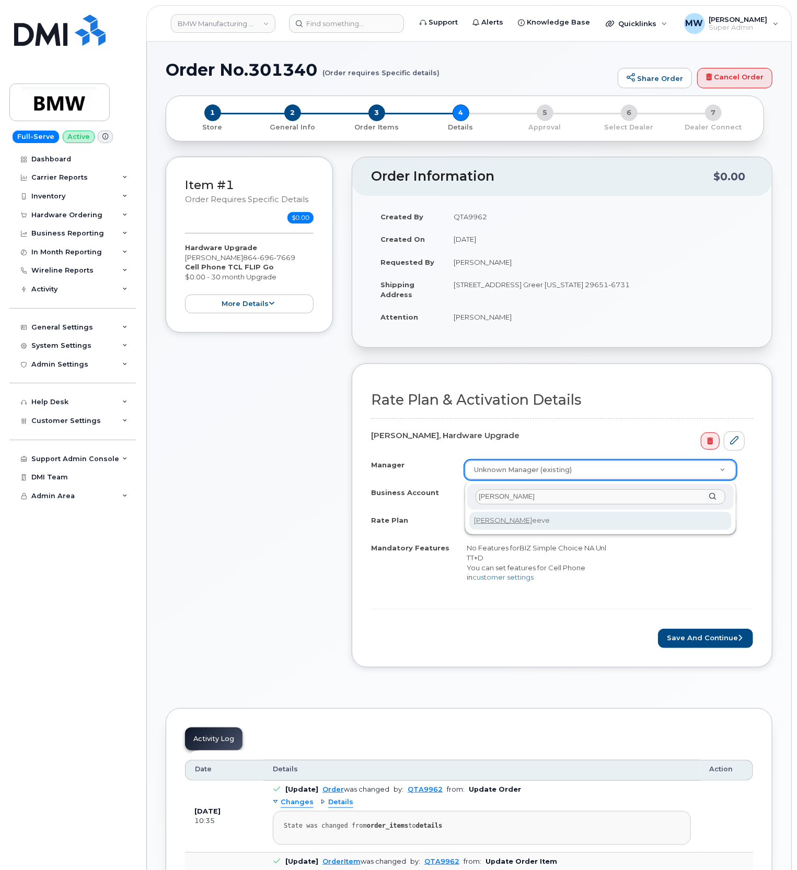
type input "[PERSON_NAME]"
select select "2086424"
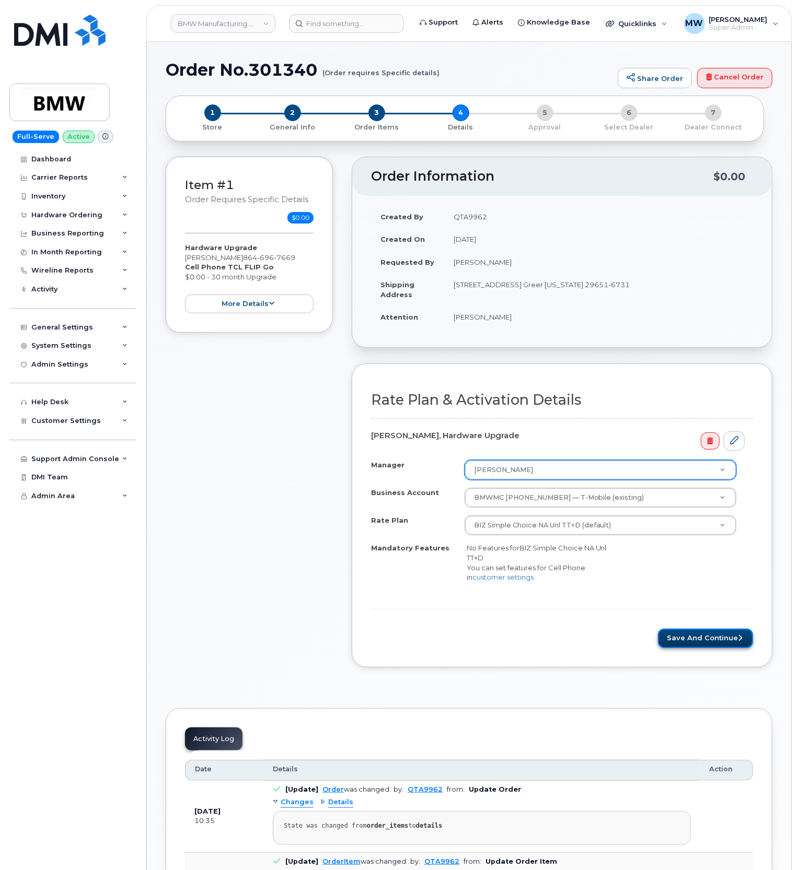
click at [701, 647] on button "Save and Continue" at bounding box center [705, 638] width 95 height 19
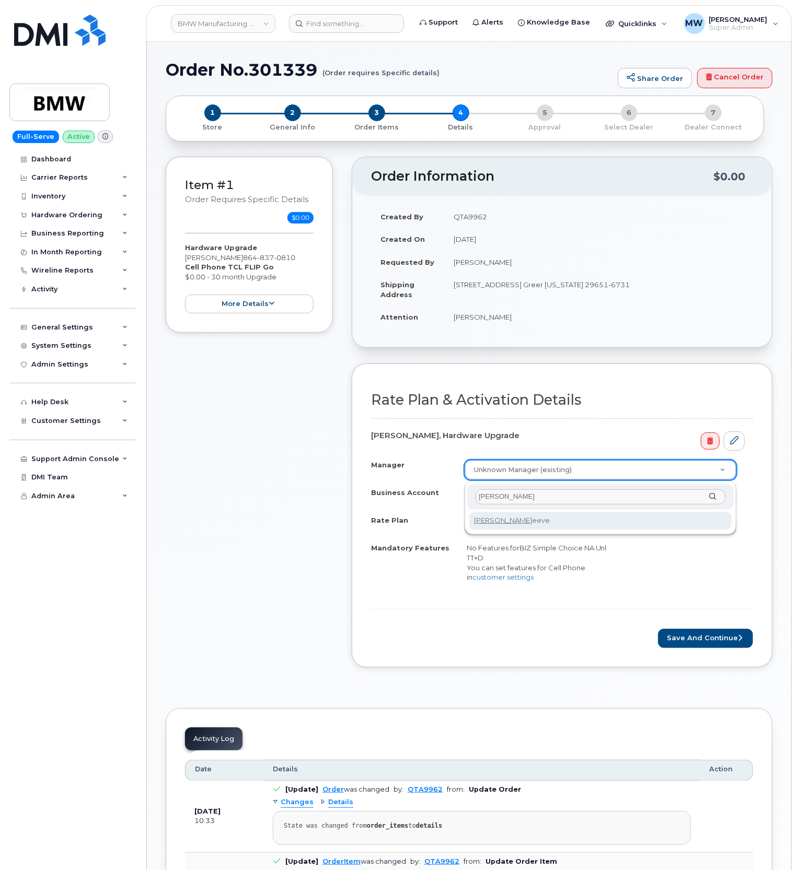
type input "[PERSON_NAME]"
select select "2086424"
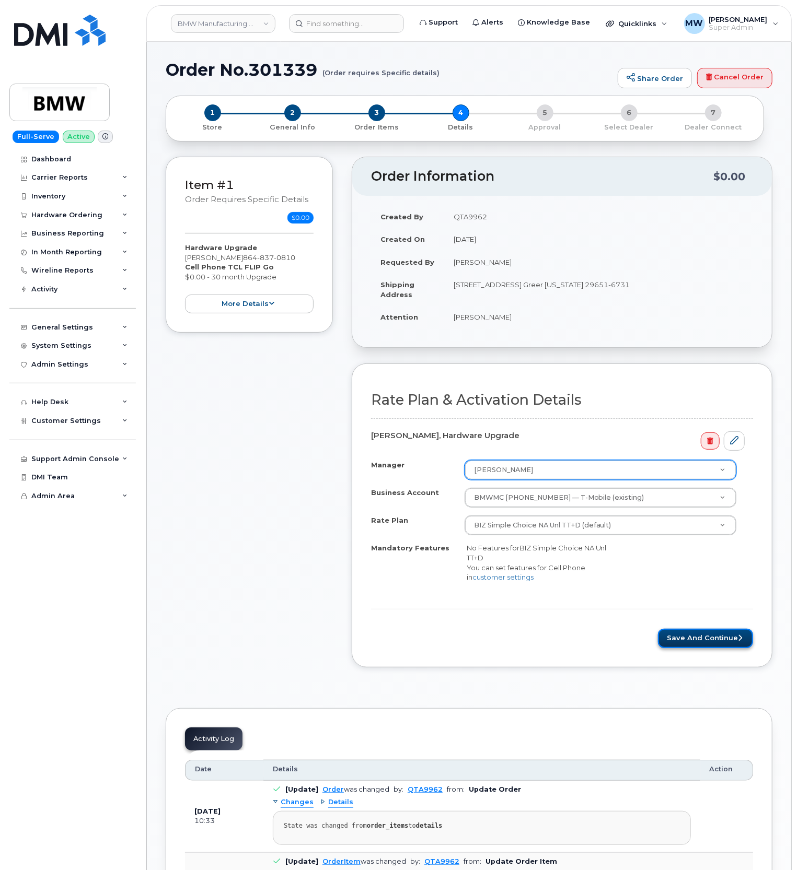
click at [732, 648] on button "Save and Continue" at bounding box center [705, 638] width 95 height 19
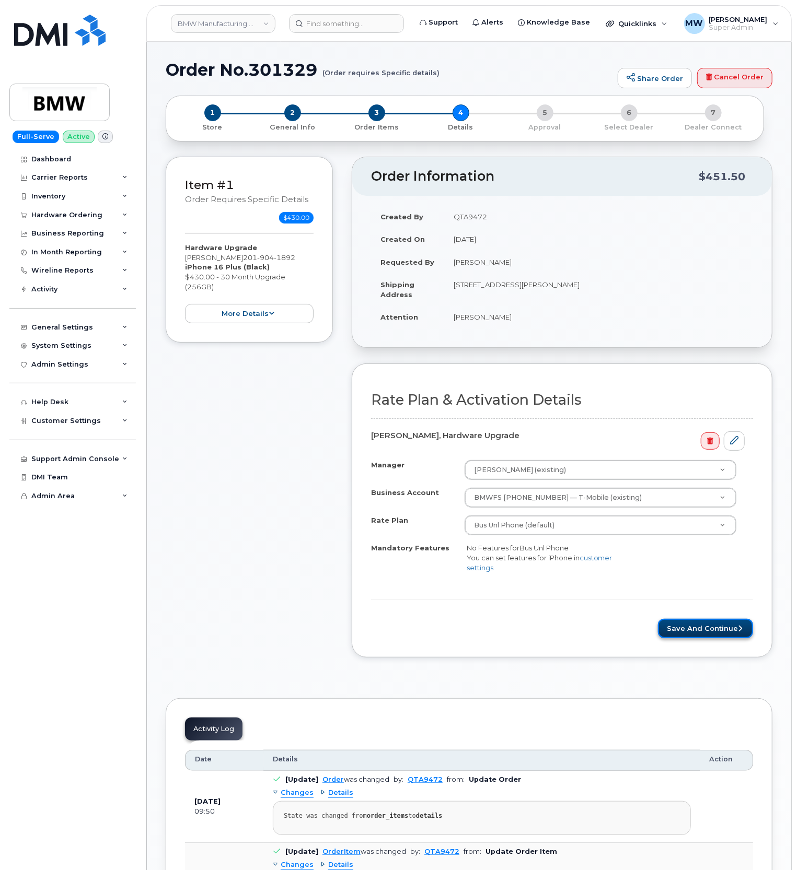
click at [711, 638] on button "Save and Continue" at bounding box center [705, 628] width 95 height 19
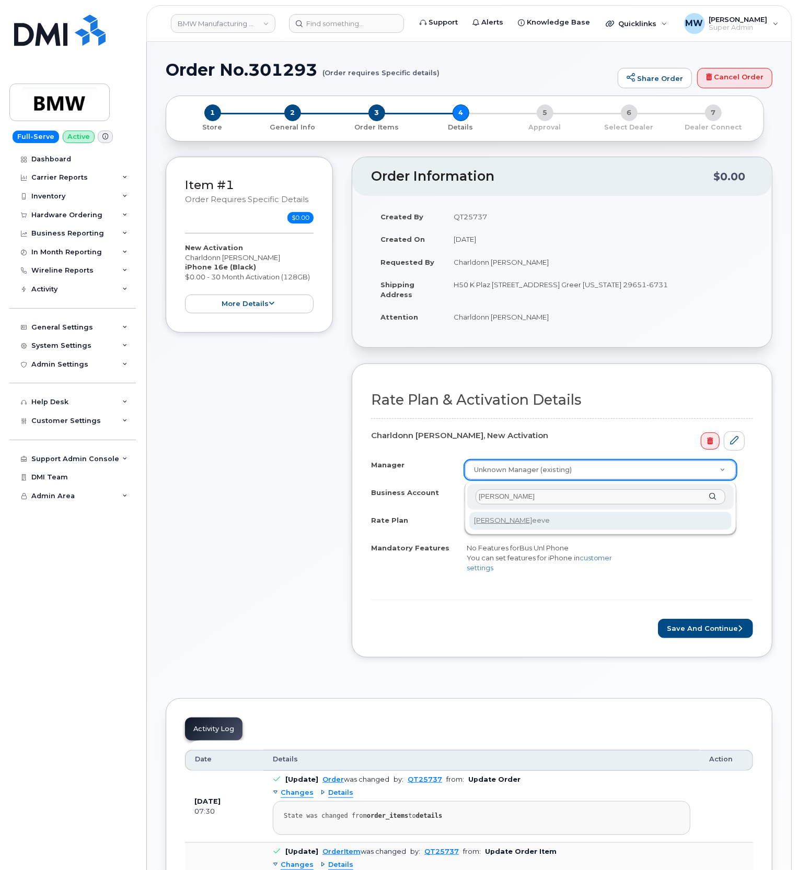
type input "[PERSON_NAME]"
select select "2086424"
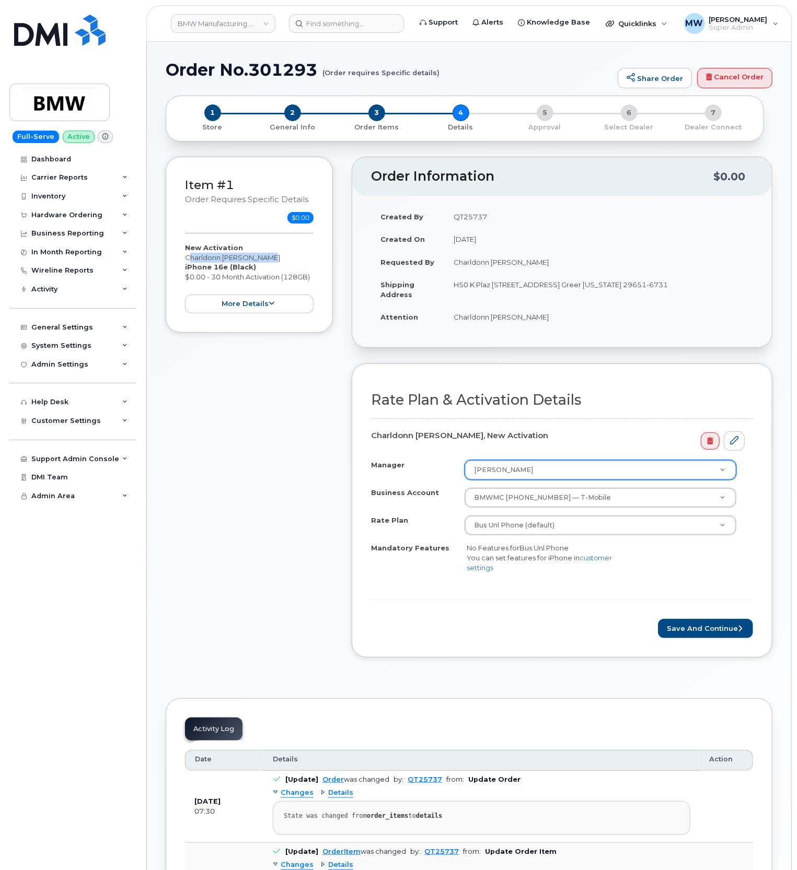
drag, startPoint x: 241, startPoint y: 266, endPoint x: 185, endPoint y: 261, distance: 56.6
click at [185, 261] on div "New Activation Charldonn [PERSON_NAME] iPhone 16e (Black) $0.00 - 30 Month Acti…" at bounding box center [249, 278] width 129 height 71
copy div "Charldonn [PERSON_NAME]"
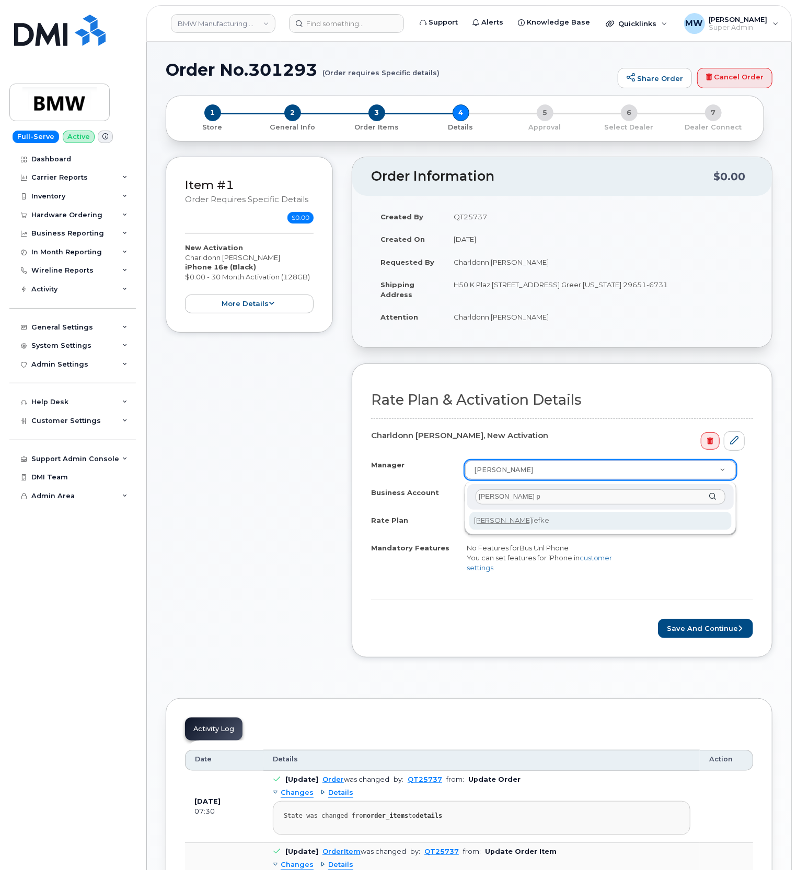
type input "[PERSON_NAME] p"
select select "1895497"
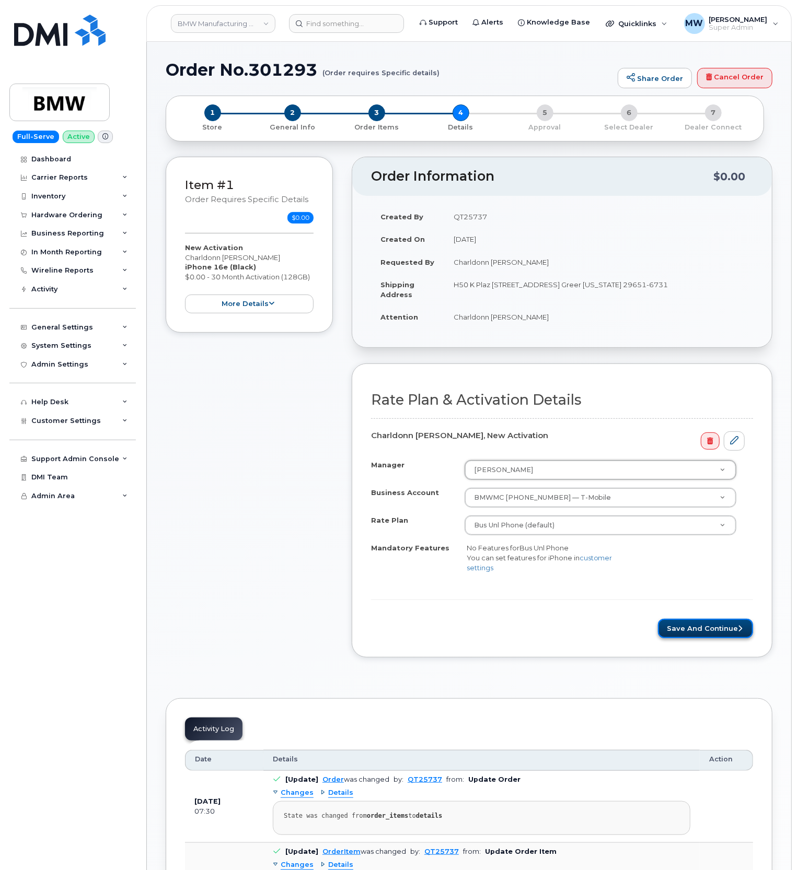
click at [683, 636] on button "Save and Continue" at bounding box center [705, 628] width 95 height 19
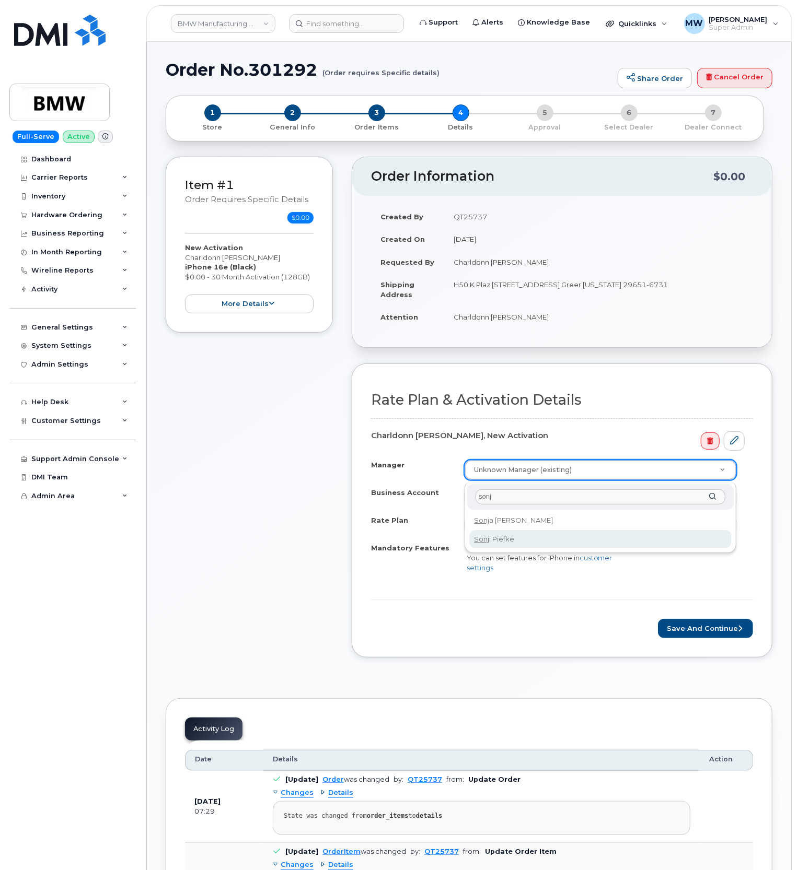
type input "sonj"
select select "1895497"
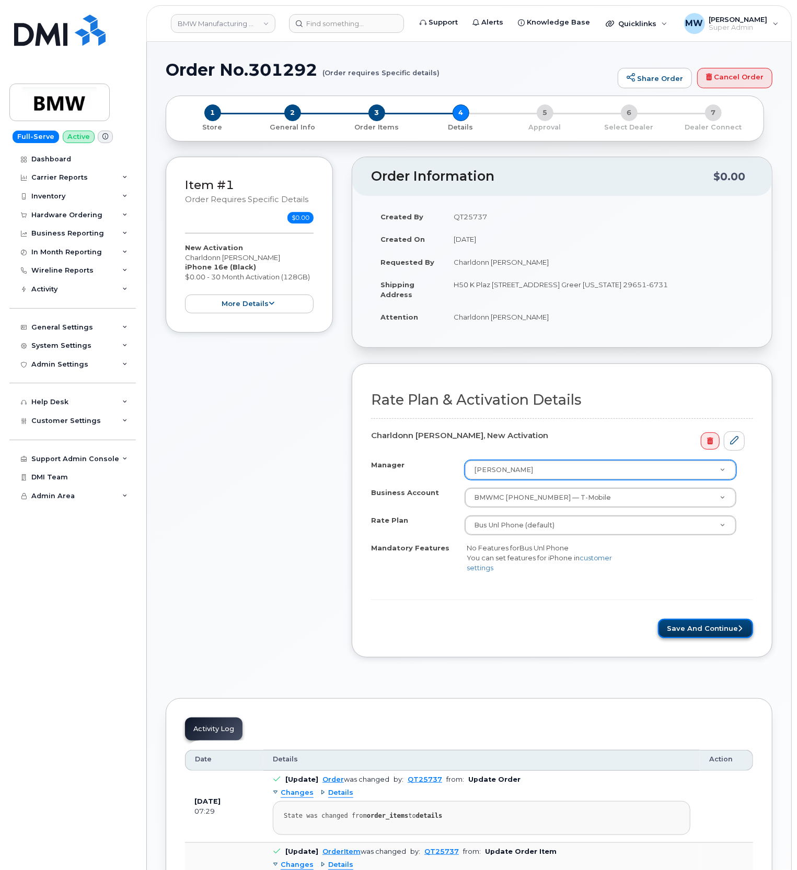
drag, startPoint x: 719, startPoint y: 629, endPoint x: 721, endPoint y: 622, distance: 7.6
click at [719, 627] on button "Save and Continue" at bounding box center [705, 628] width 95 height 19
click at [695, 630] on button "Save and Continue" at bounding box center [705, 628] width 95 height 19
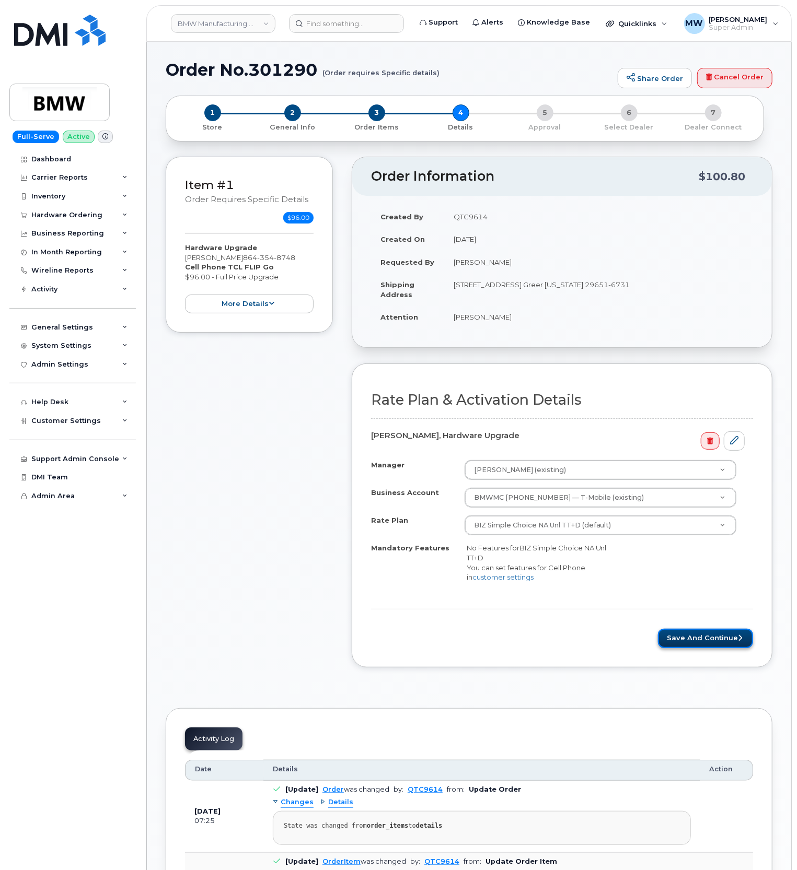
click at [677, 644] on button "Save and Continue" at bounding box center [705, 638] width 95 height 19
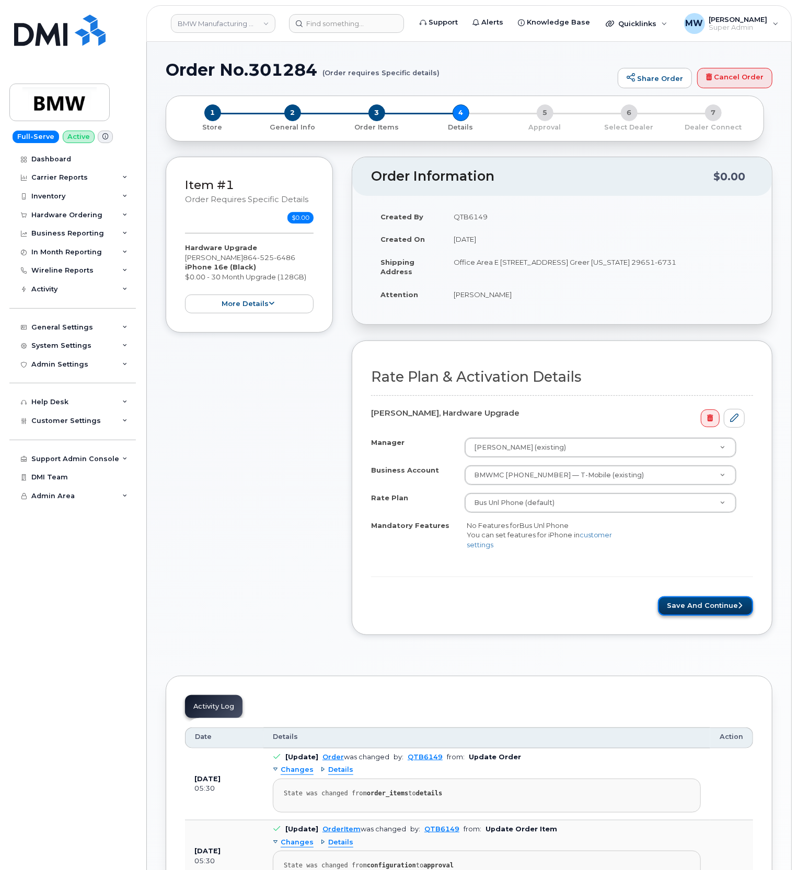
click at [686, 607] on button "Save and Continue" at bounding box center [705, 606] width 95 height 19
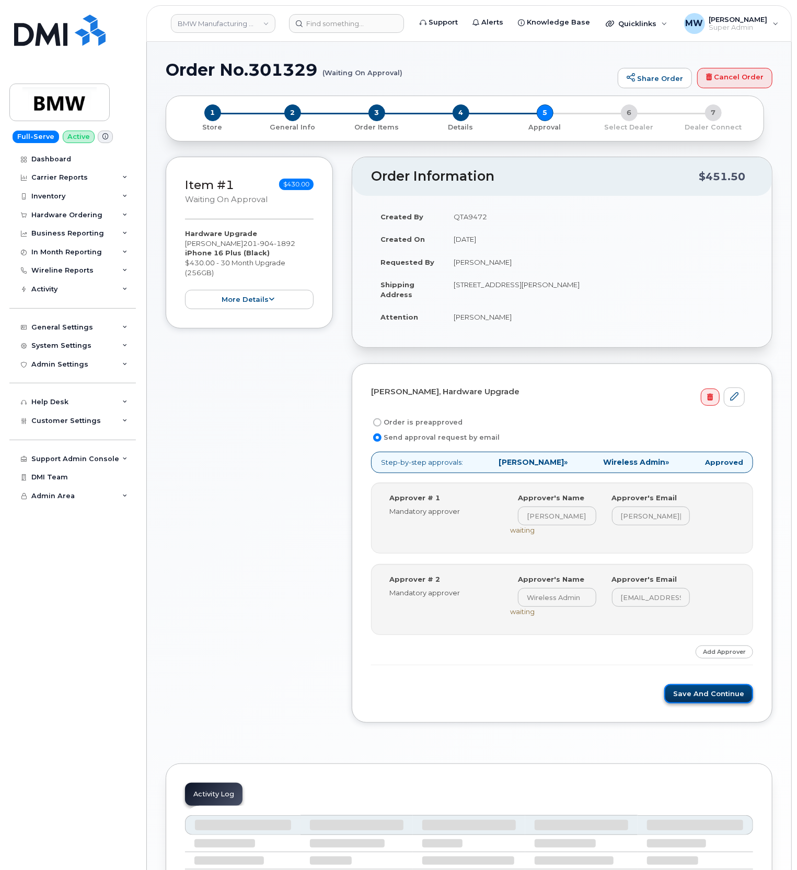
click at [703, 696] on button "Save and Continue" at bounding box center [708, 693] width 89 height 19
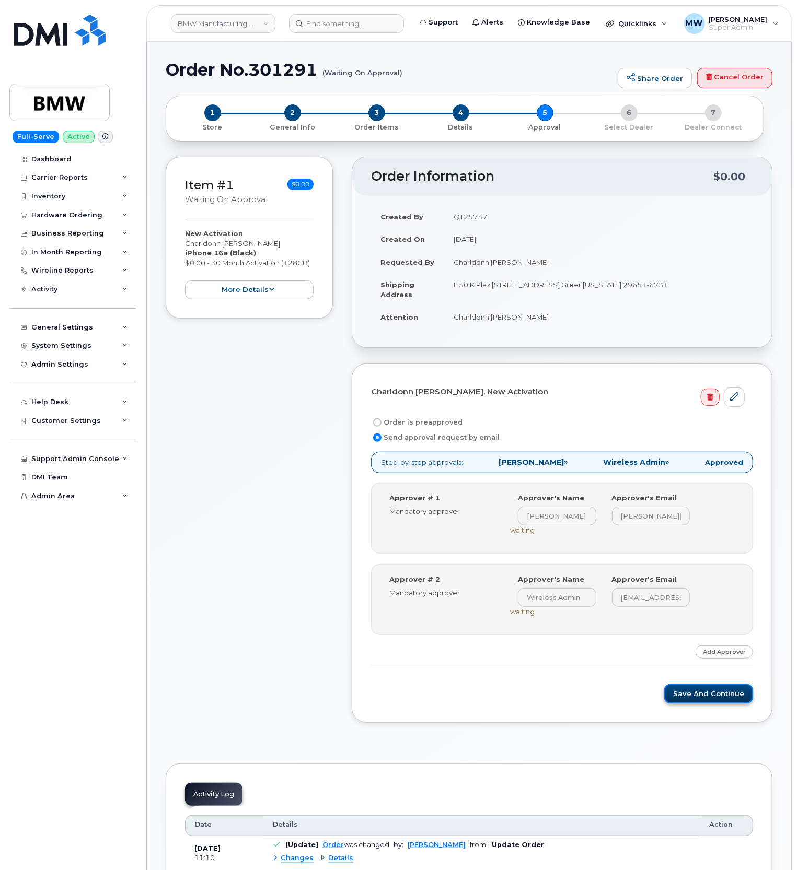
click at [683, 703] on button "Save and Continue" at bounding box center [708, 693] width 89 height 19
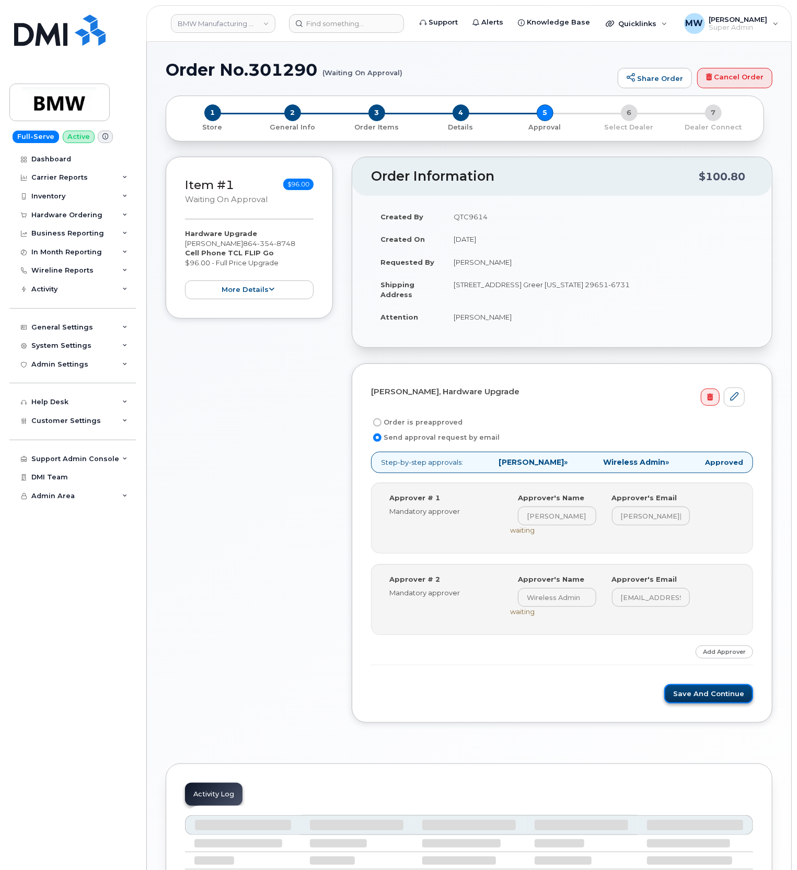
click at [680, 690] on button "Save and Continue" at bounding box center [708, 693] width 89 height 19
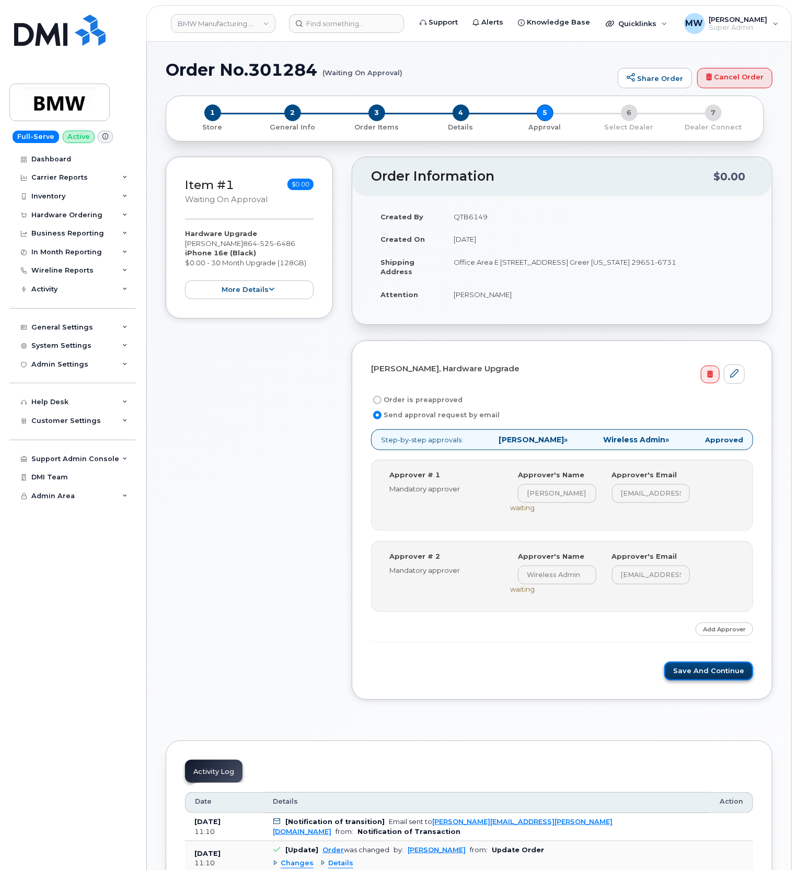
click at [701, 671] on button "Save and Continue" at bounding box center [708, 671] width 89 height 19
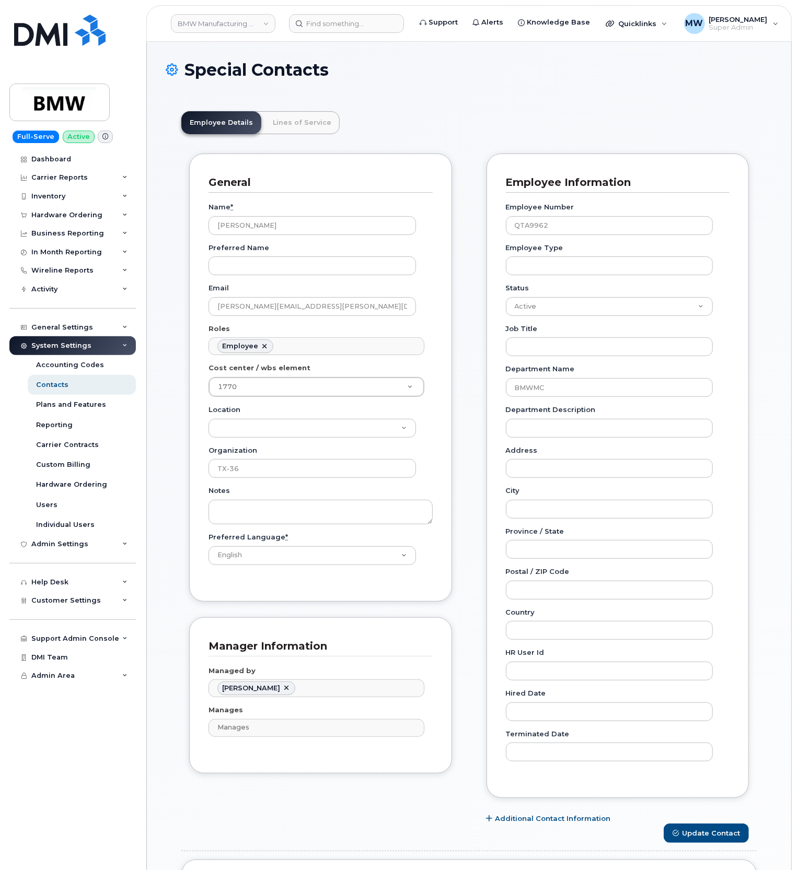
scroll to position [30, 0]
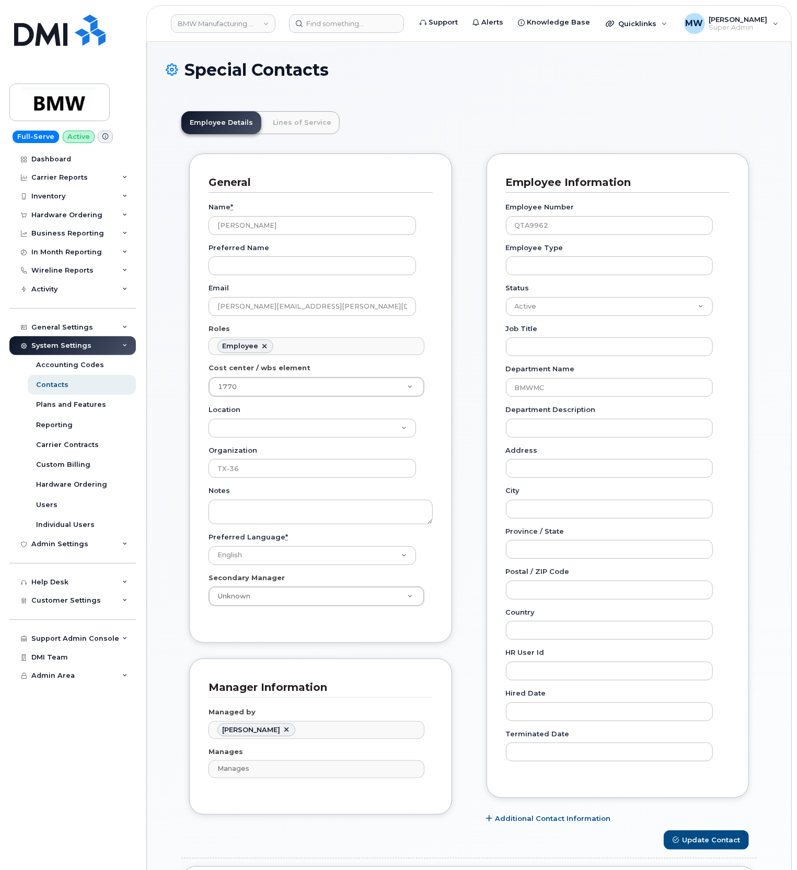
click at [347, 32] on header "BMW Manufacturing Co LLC Support Alerts Knowledge Base Quicklinks Suspend / Can…" at bounding box center [468, 23] width 645 height 37
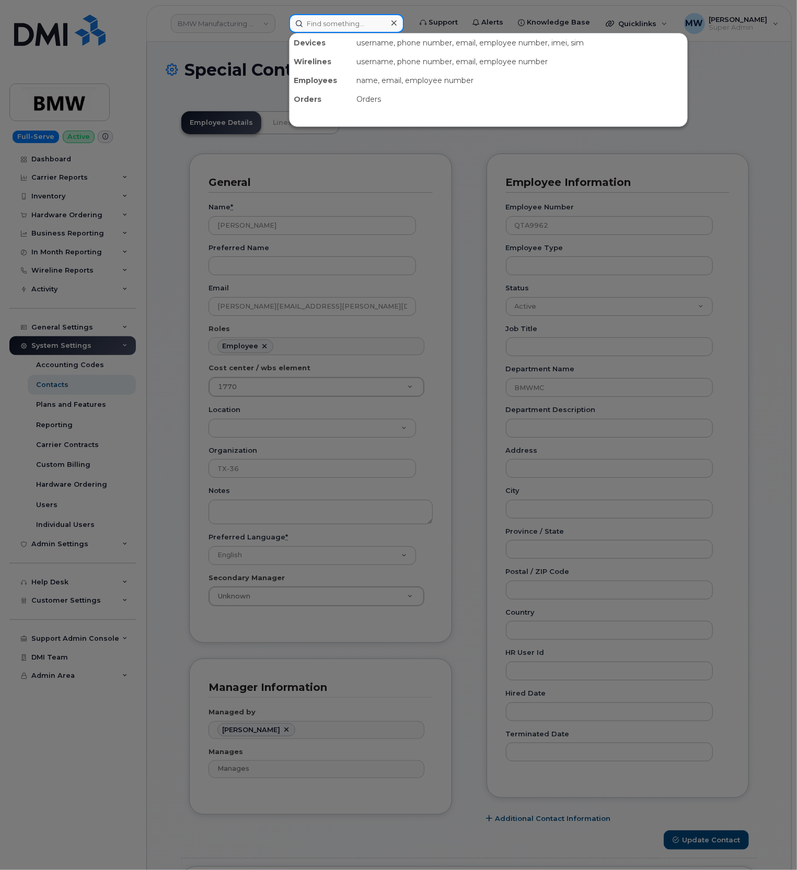
click at [347, 21] on input at bounding box center [346, 23] width 115 height 19
paste input "Charldonn [PERSON_NAME]"
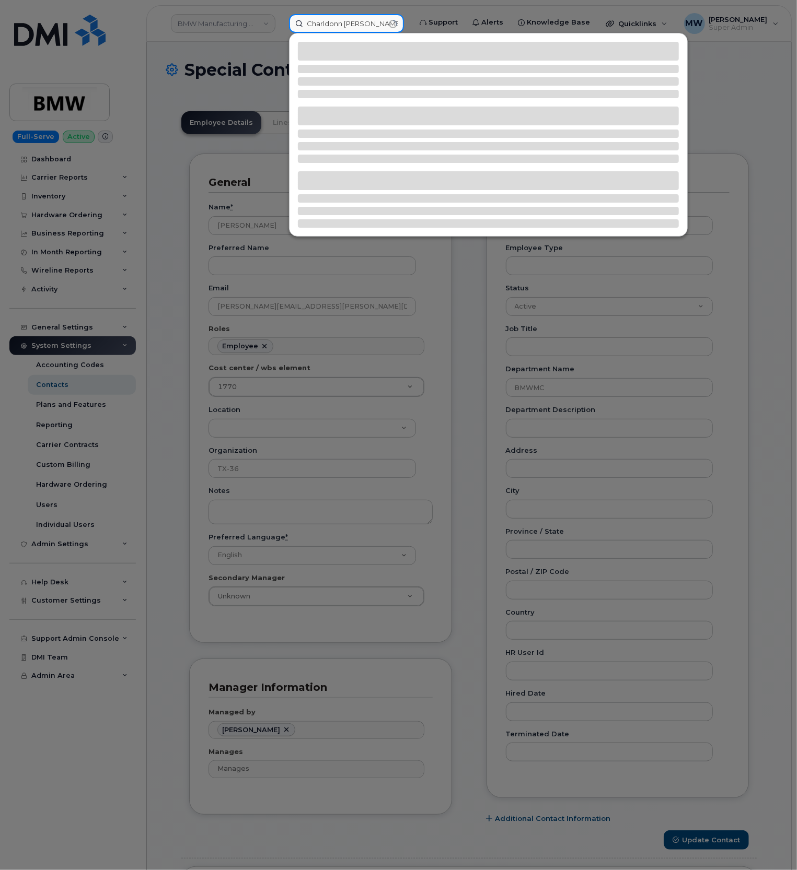
type input "Charldonn Pendergrass"
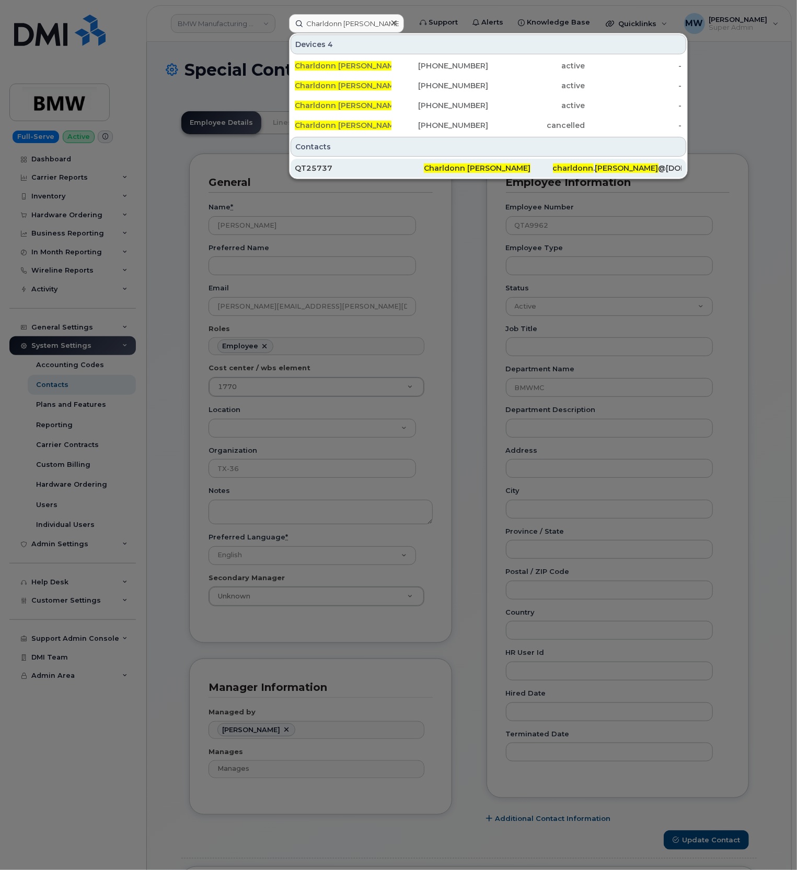
click at [517, 164] on div "Charldonn Pendergrass" at bounding box center [488, 168] width 129 height 10
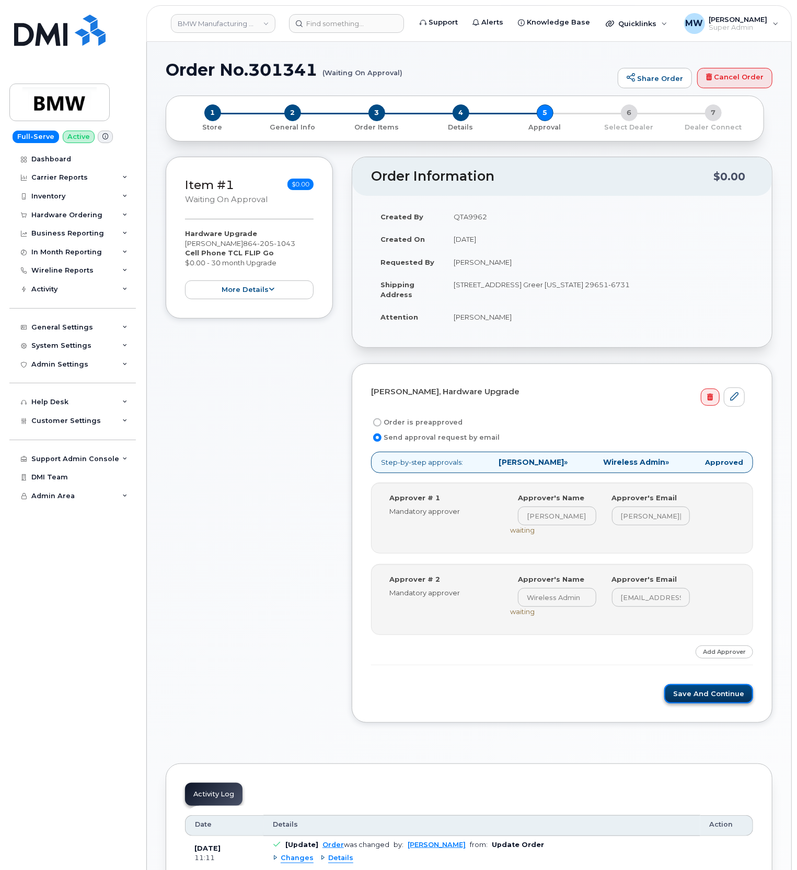
click at [716, 687] on button "Save and Continue" at bounding box center [708, 693] width 89 height 19
drag, startPoint x: 735, startPoint y: 699, endPoint x: 200, endPoint y: 0, distance: 880.2
click at [732, 699] on button "Save and Continue" at bounding box center [708, 693] width 89 height 19
click at [696, 700] on button "Save and Continue" at bounding box center [708, 693] width 89 height 19
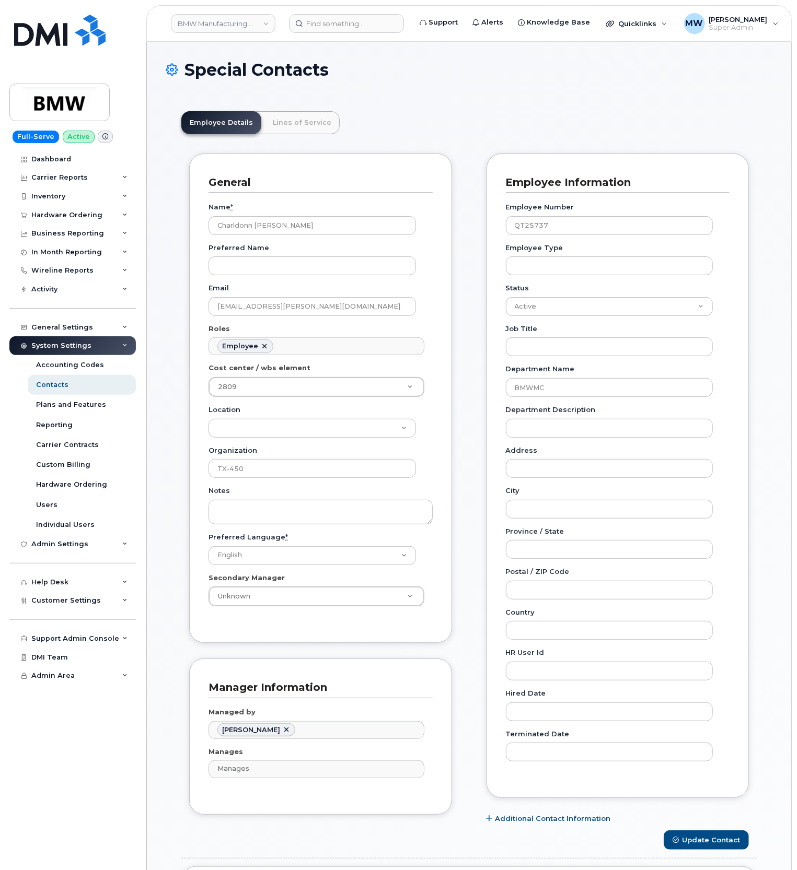
scroll to position [30, 0]
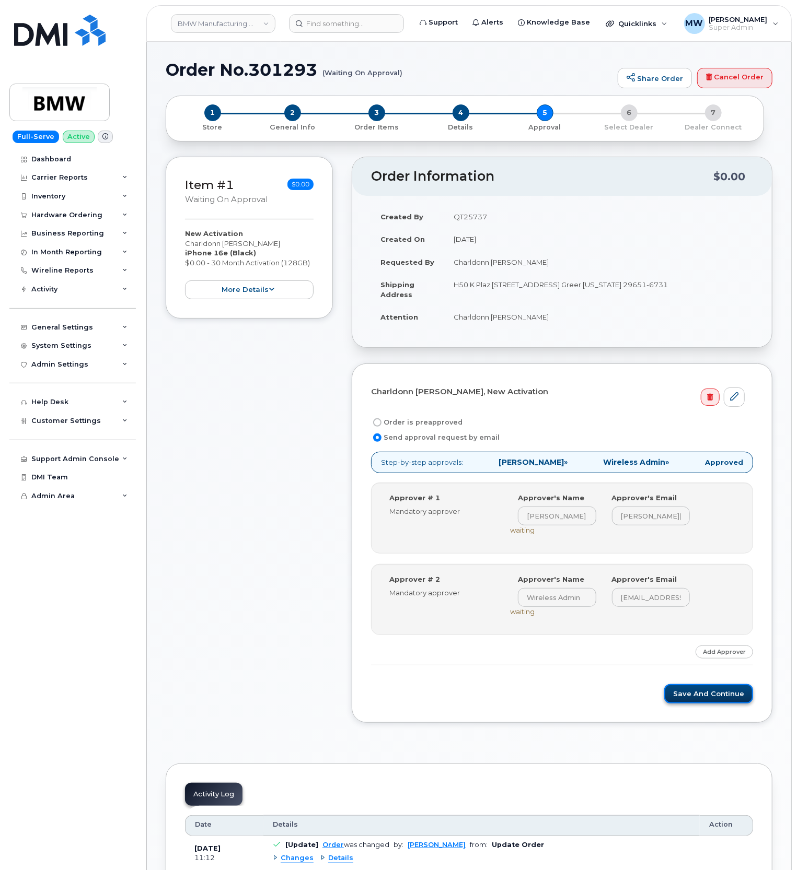
click at [719, 701] on button "Save and Continue" at bounding box center [708, 693] width 89 height 19
click at [706, 695] on button "Save and Continue" at bounding box center [708, 693] width 89 height 19
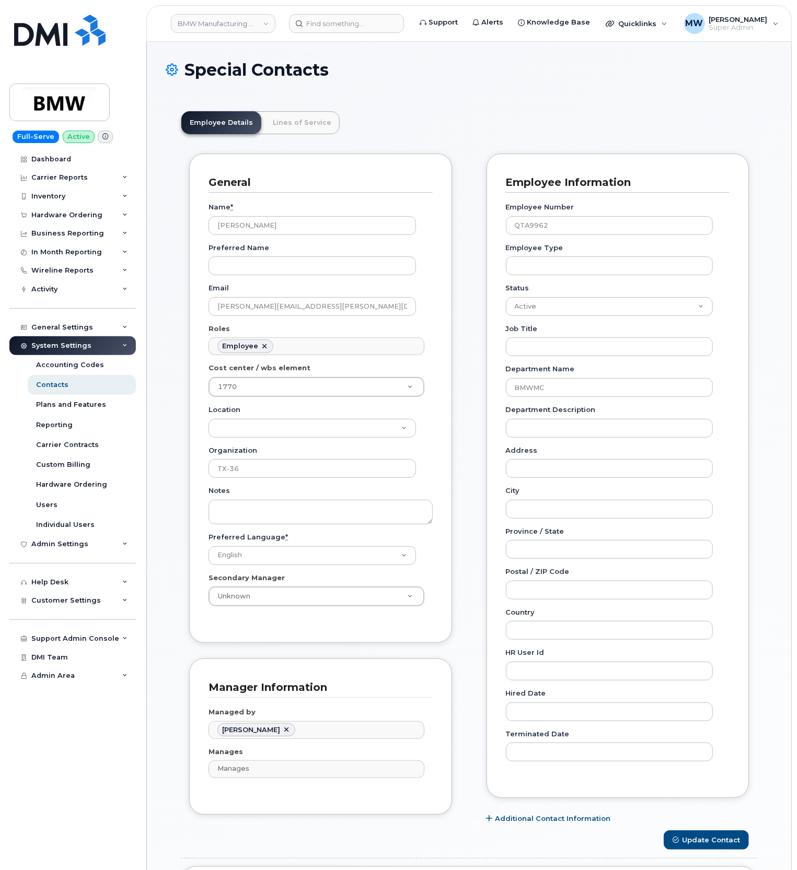
scroll to position [57, 0]
drag, startPoint x: 253, startPoint y: 23, endPoint x: 248, endPoint y: 21, distance: 5.5
click at [253, 23] on link "BMW Manufacturing Co LLC" at bounding box center [223, 23] width 104 height 19
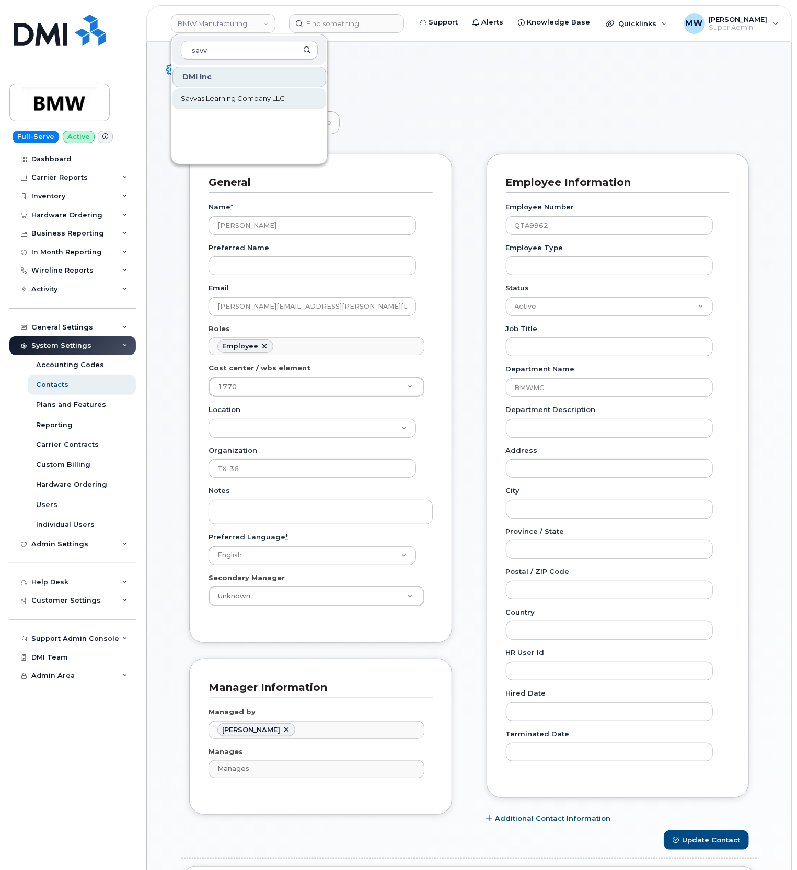
type input "savv"
click at [244, 101] on span "Savvas Learning Company LLC" at bounding box center [233, 99] width 104 height 10
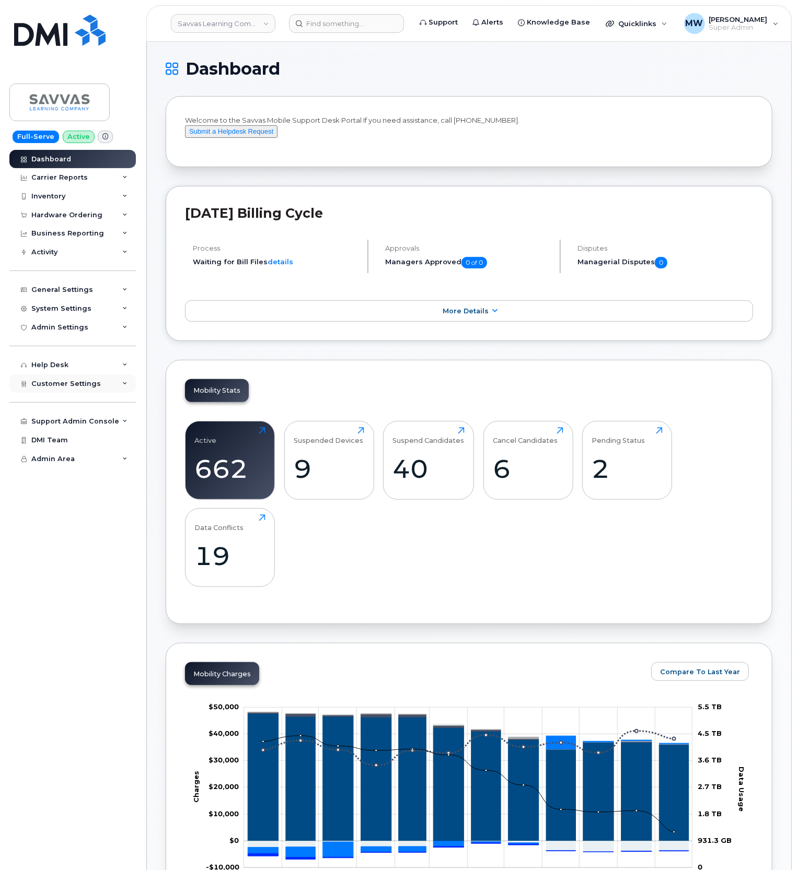
click at [53, 378] on div "Customer Settings" at bounding box center [72, 384] width 126 height 19
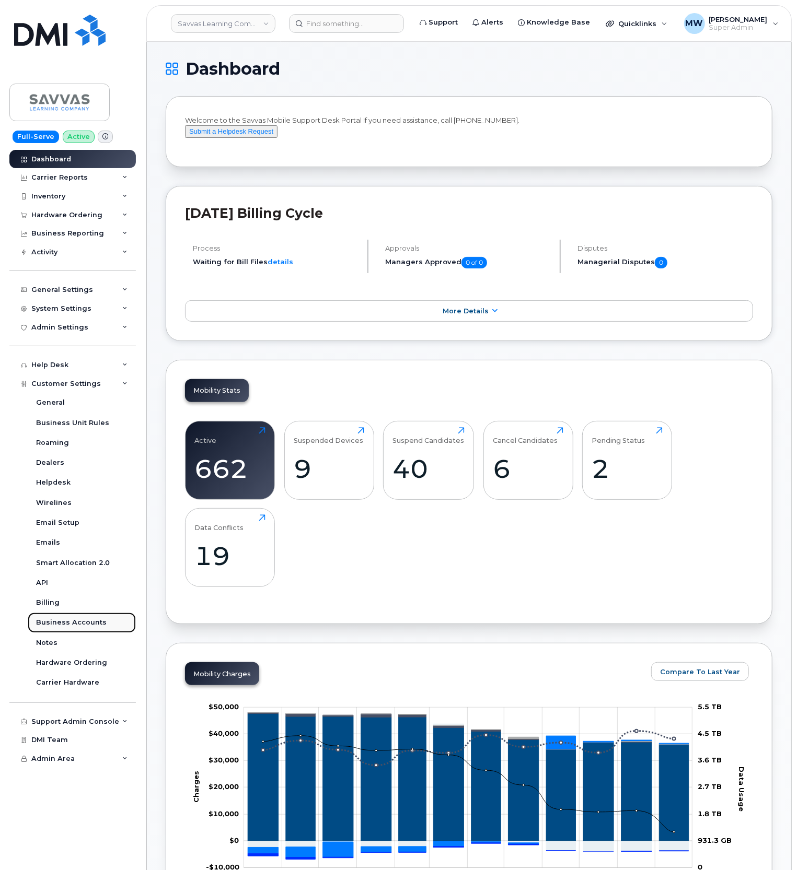
click at [89, 628] on link "Business Accounts" at bounding box center [82, 623] width 108 height 20
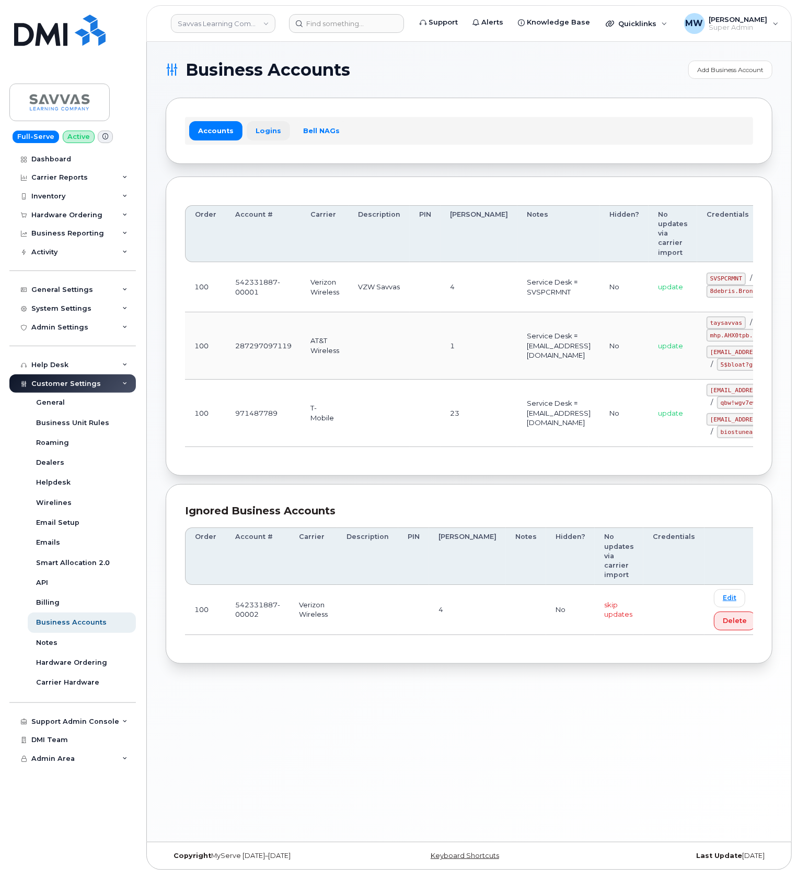
click at [272, 128] on link "Logins" at bounding box center [268, 130] width 43 height 19
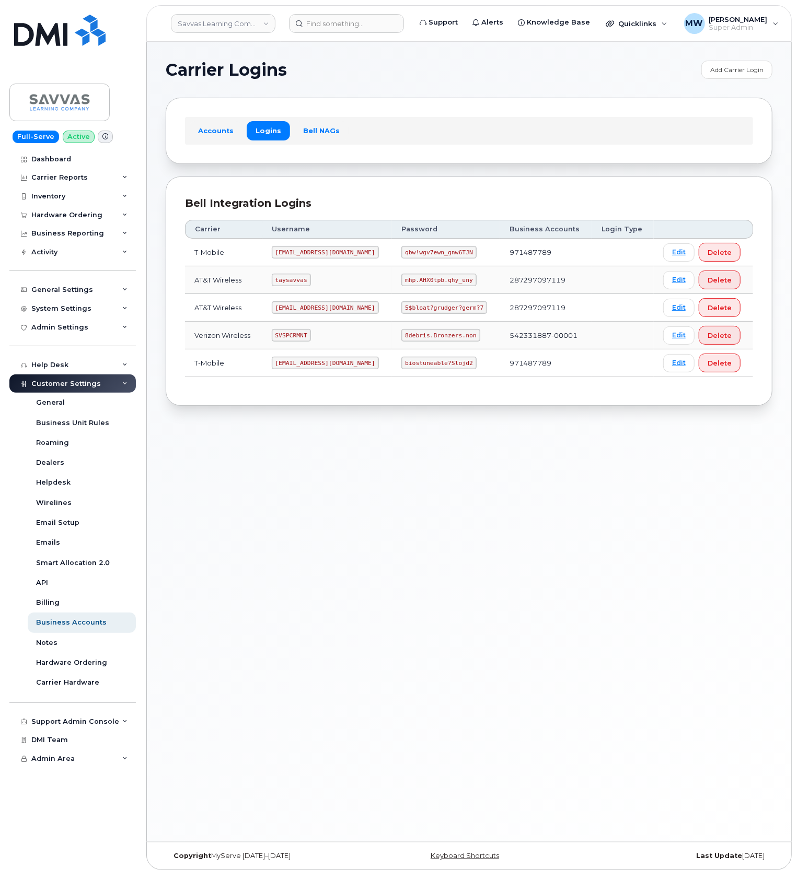
click at [291, 341] on code "SVSPCRMNT" at bounding box center [291, 335] width 39 height 13
copy code "SVSPCRMNT"
click at [401, 335] on code "8debris.Bronzers.non" at bounding box center [440, 335] width 78 height 13
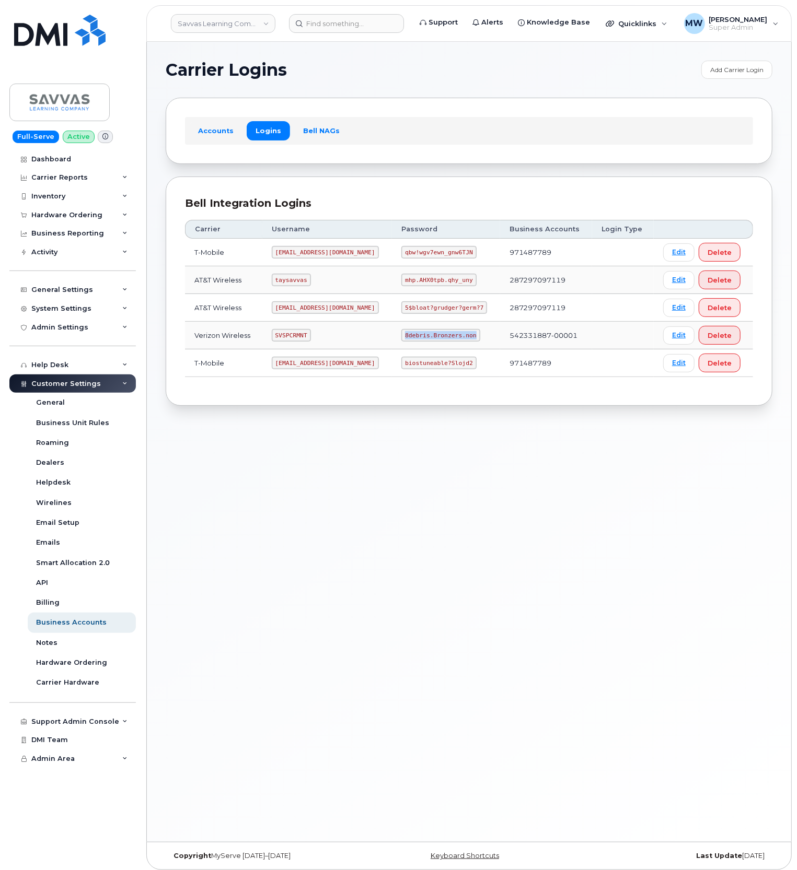
click at [401, 335] on code "8debris.Bronzers.non" at bounding box center [440, 335] width 78 height 13
copy code "8debris.Bronzers.non"
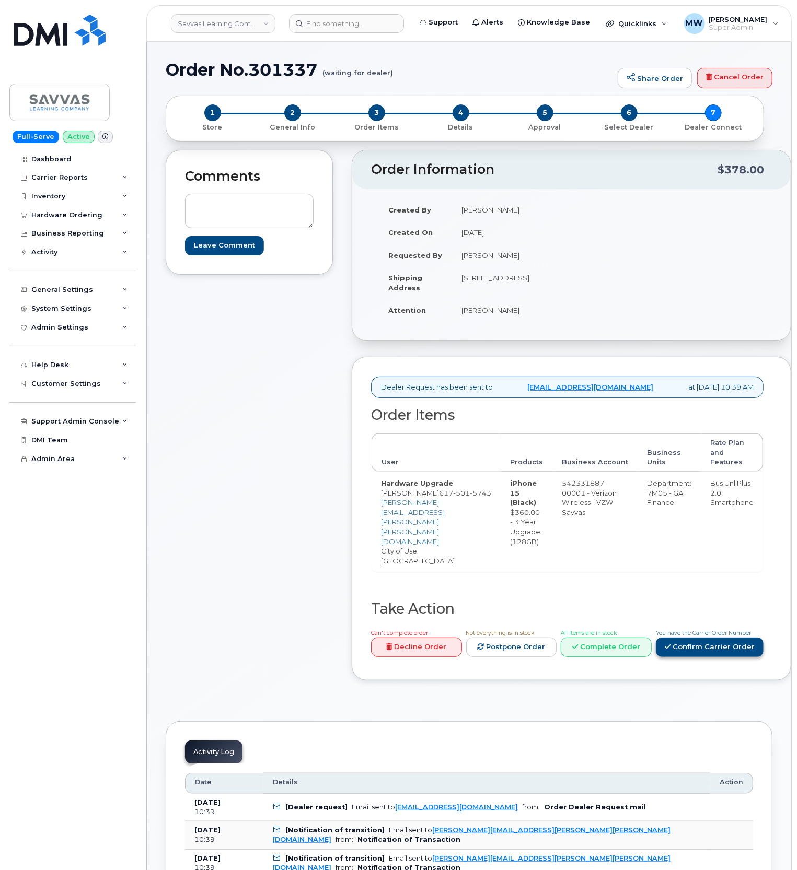
click at [686, 652] on link "Confirm Carrier Order" at bounding box center [710, 647] width 108 height 19
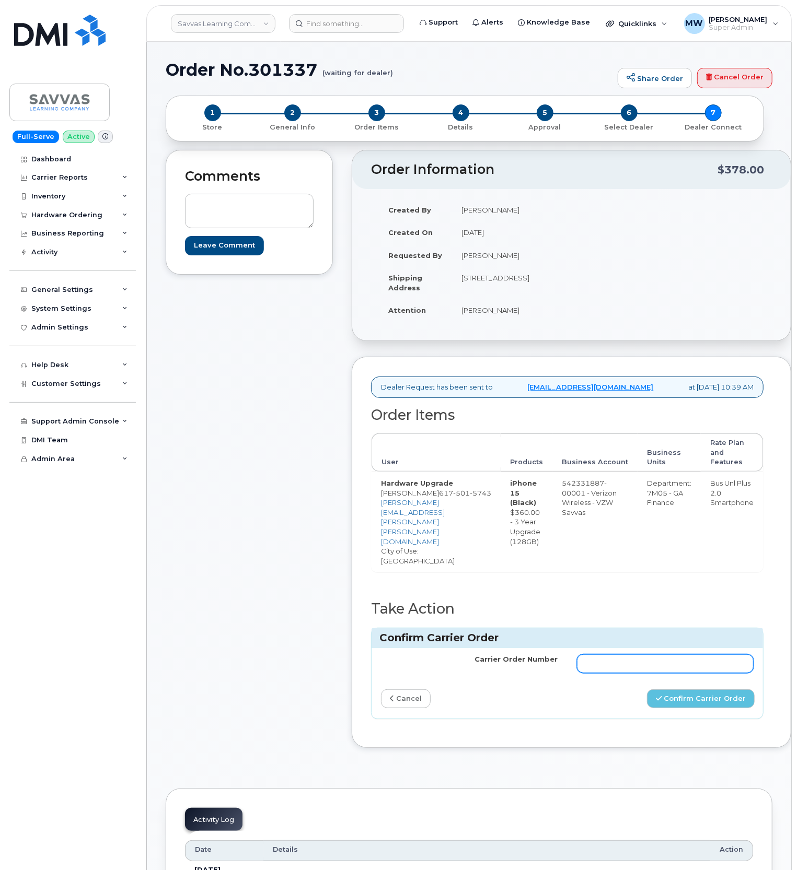
drag, startPoint x: 669, startPoint y: 682, endPoint x: 667, endPoint y: 669, distance: 13.7
click at [669, 678] on div "Carrier Order Number cancel Confirm Carrier Order" at bounding box center [566, 683] width 391 height 71
drag, startPoint x: 667, startPoint y: 669, endPoint x: 680, endPoint y: 677, distance: 15.5
click at [667, 669] on input "Carrier Order Number" at bounding box center [665, 664] width 177 height 19
paste input "MB1000503068100"
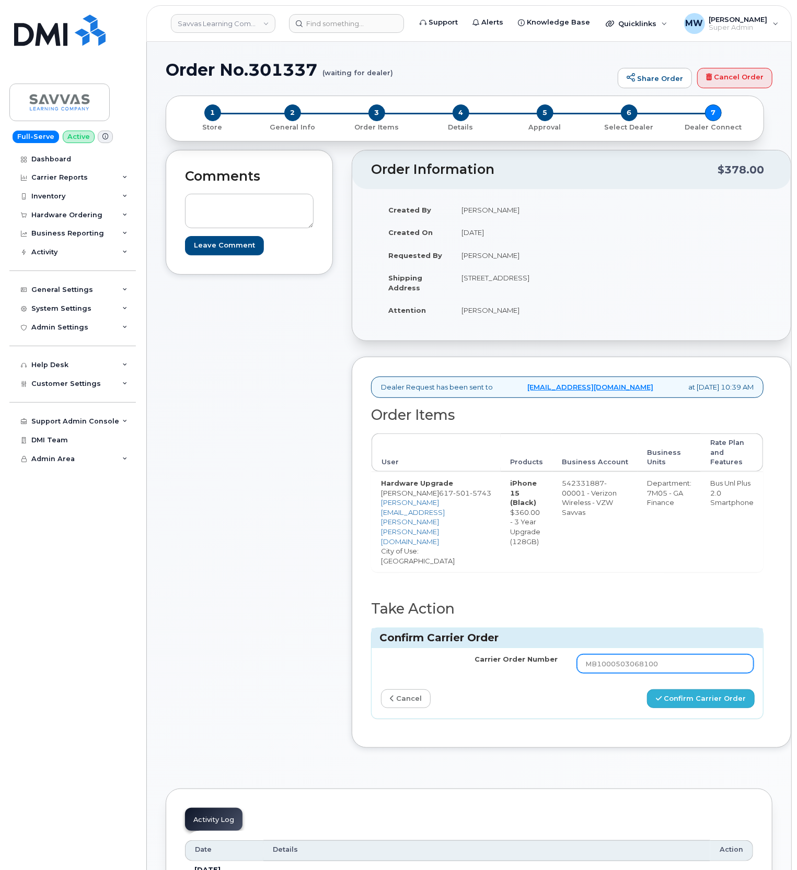
type input "MB1000503068100"
click at [667, 704] on button "Confirm Carrier Order" at bounding box center [701, 699] width 108 height 19
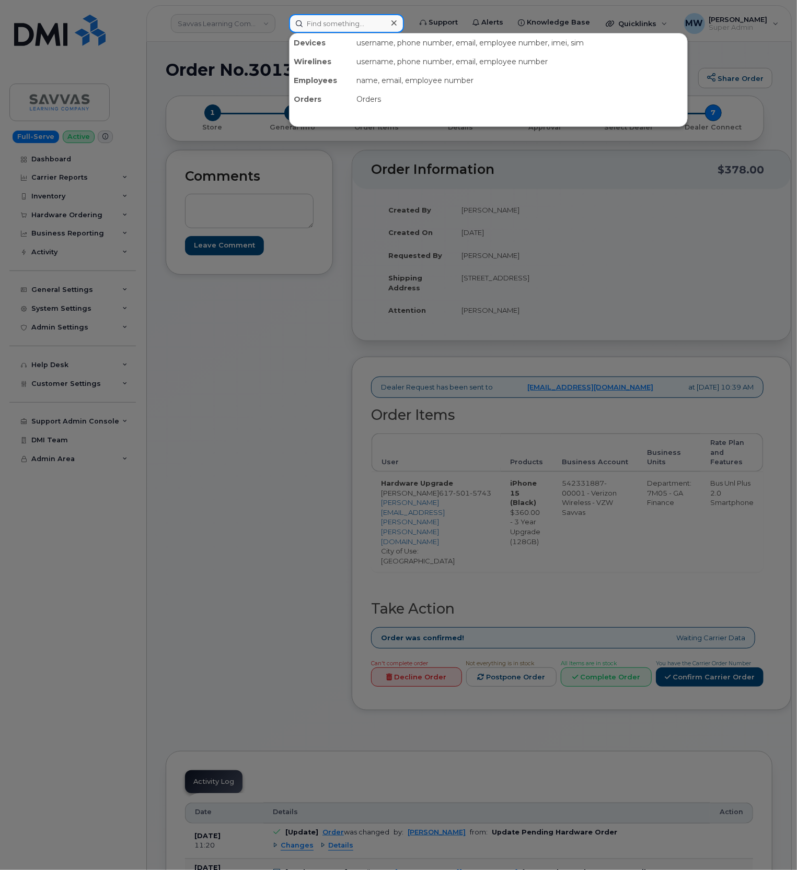
click at [356, 23] on input at bounding box center [346, 23] width 115 height 19
paste input "8644346714"
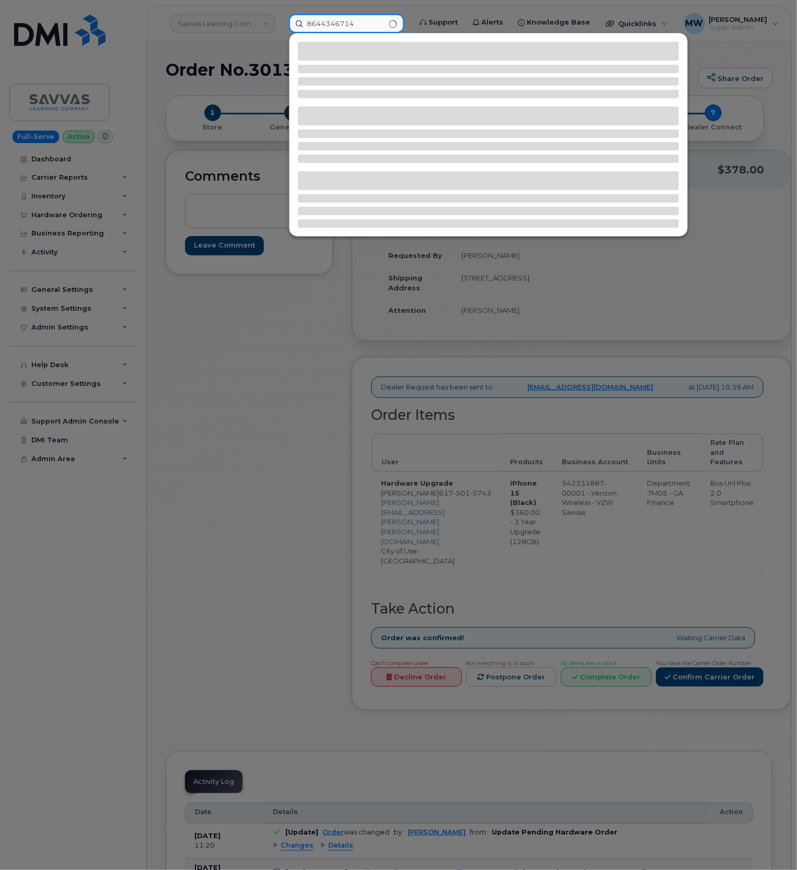
type input "8644346714"
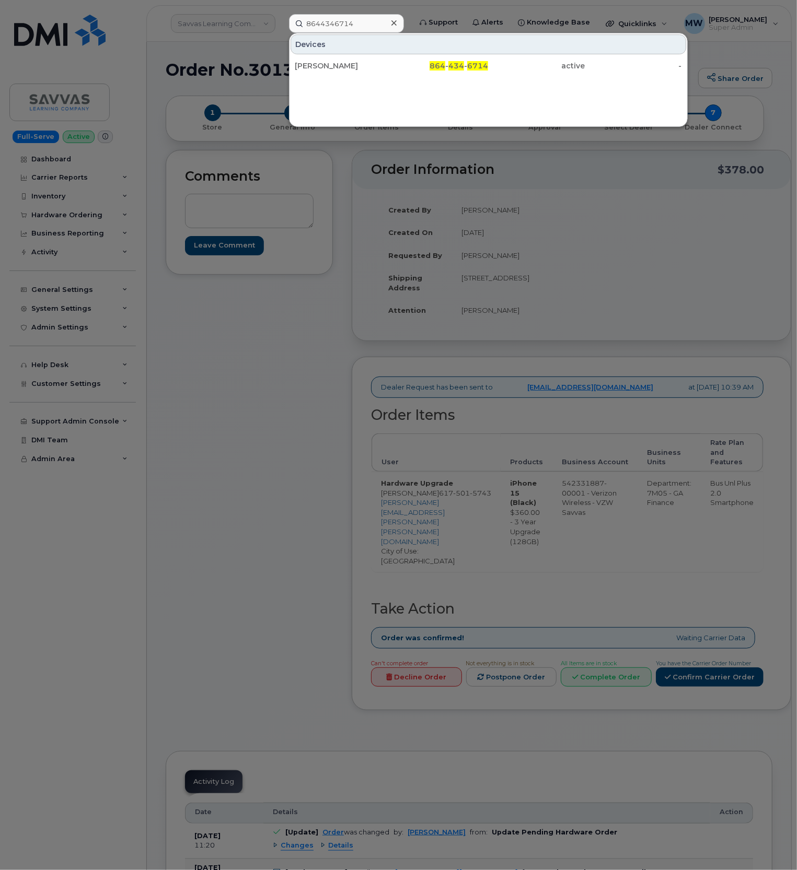
click at [429, 55] on div "Ali Davis 864 - 434 - 6714 active -" at bounding box center [488, 65] width 398 height 21
click at [431, 64] on div "864 - 434 - 6714" at bounding box center [439, 66] width 97 height 10
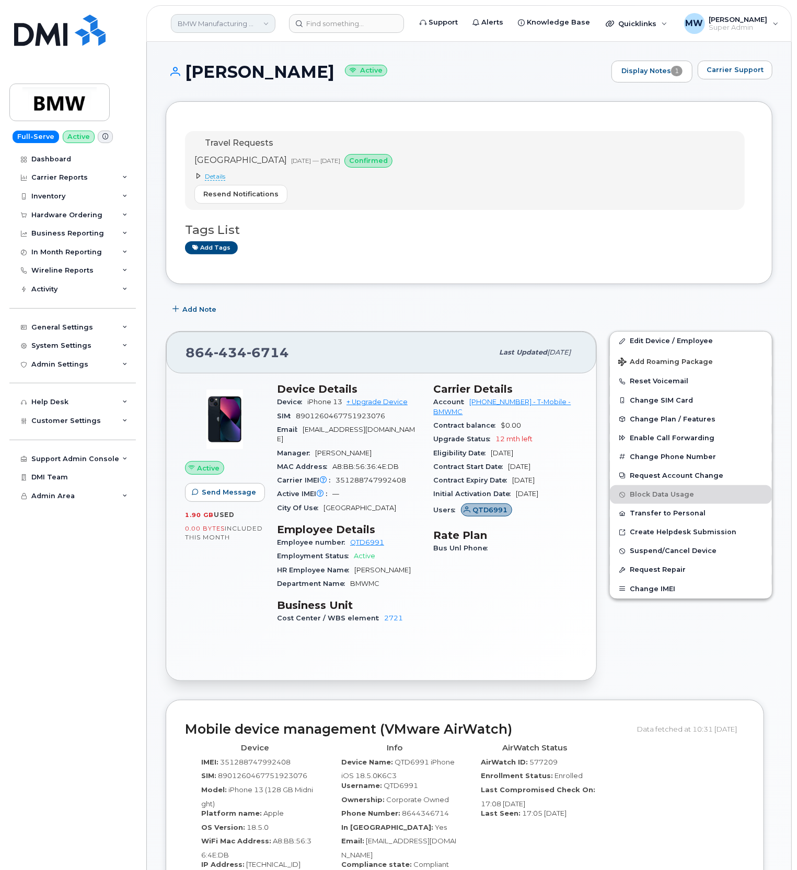
click at [216, 24] on link "BMW Manufacturing Co LLC" at bounding box center [223, 23] width 104 height 19
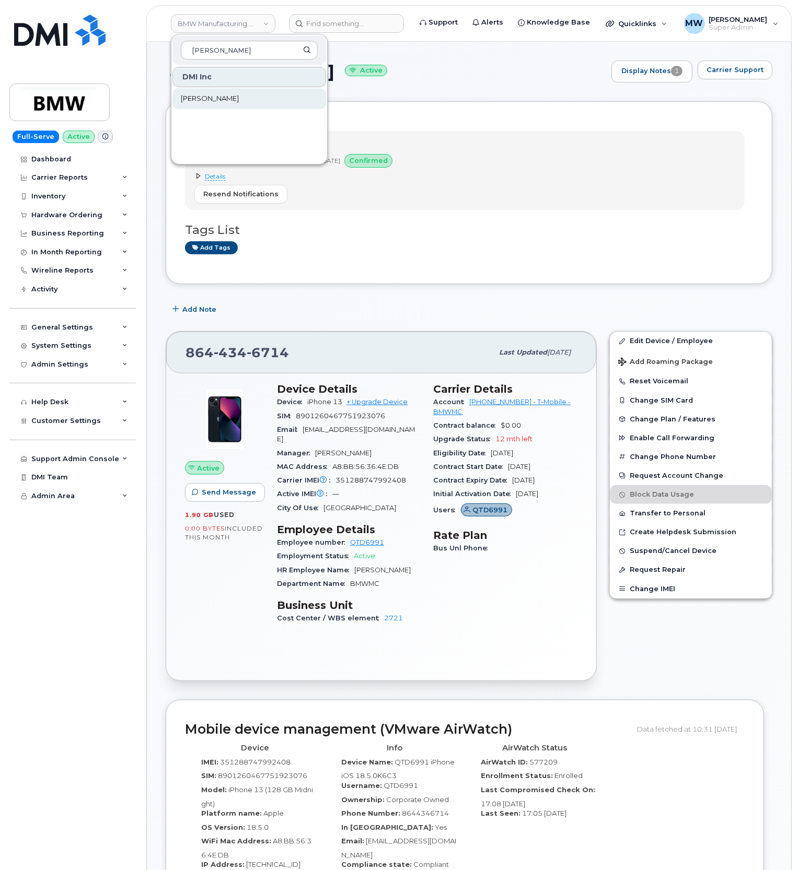
type input "rollins"
click at [188, 94] on span "[PERSON_NAME]" at bounding box center [210, 99] width 58 height 10
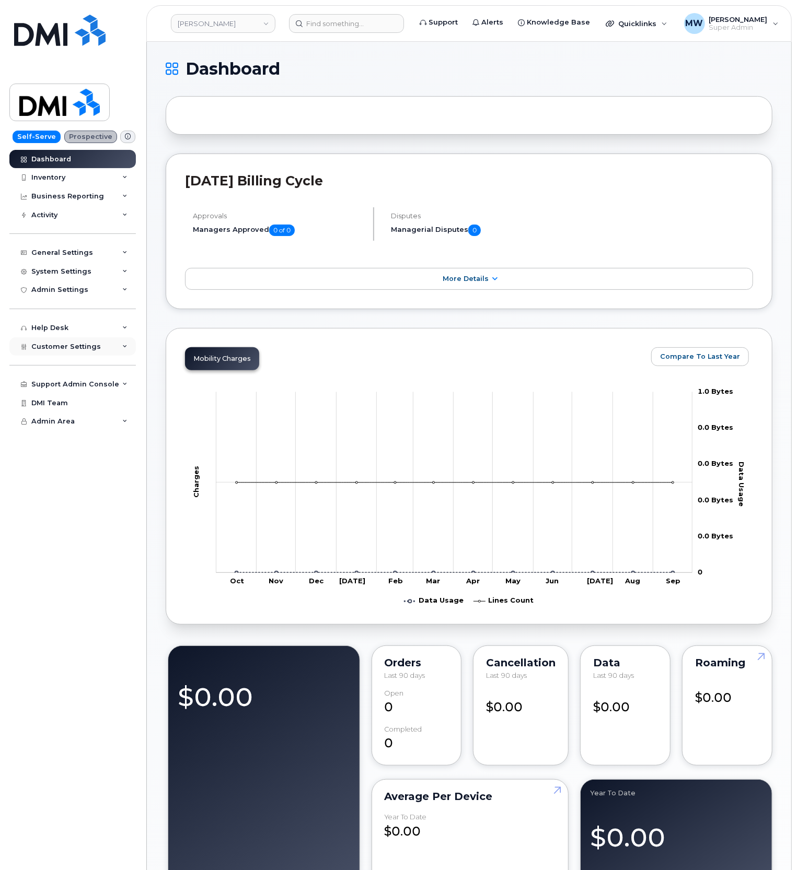
click at [53, 351] on div "Customer Settings" at bounding box center [72, 346] width 126 height 19
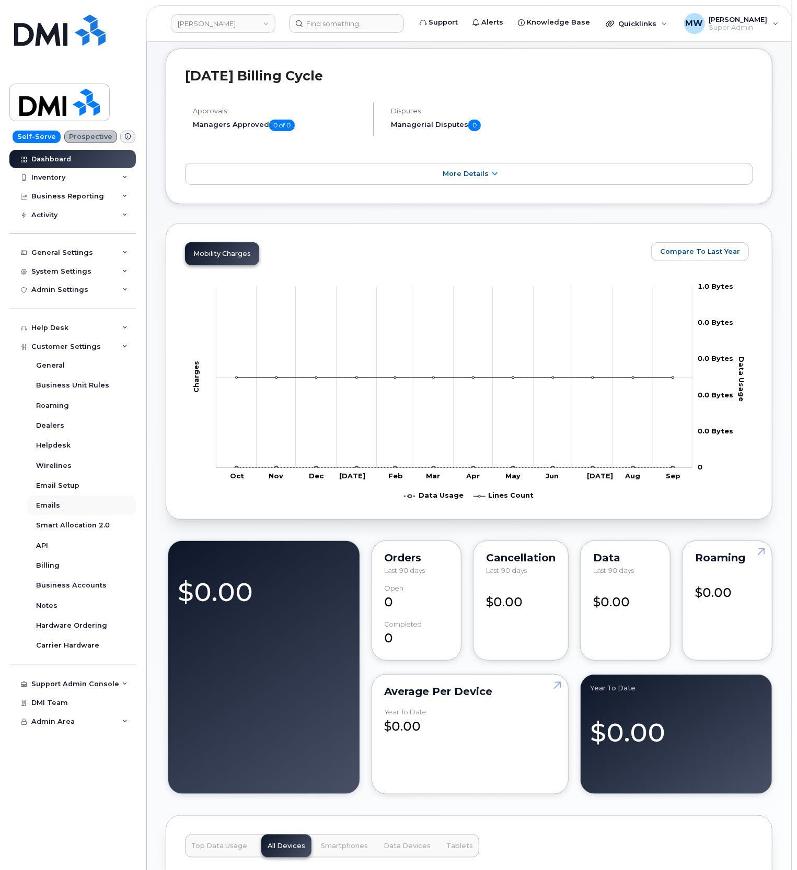
scroll to position [139, 0]
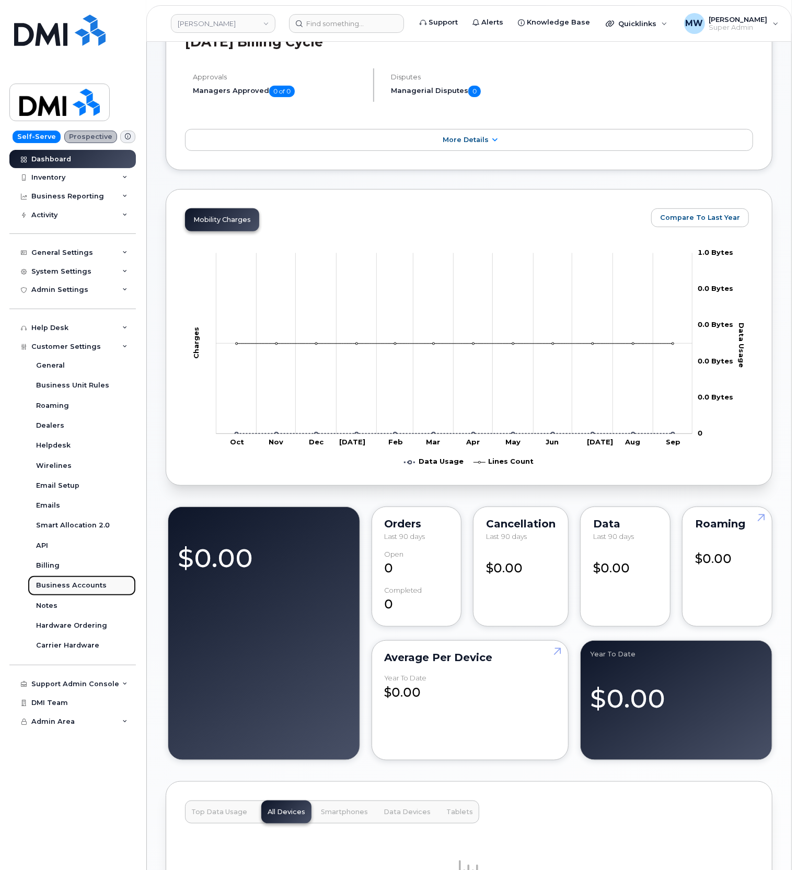
click at [86, 590] on div "Business Accounts" at bounding box center [71, 585] width 71 height 9
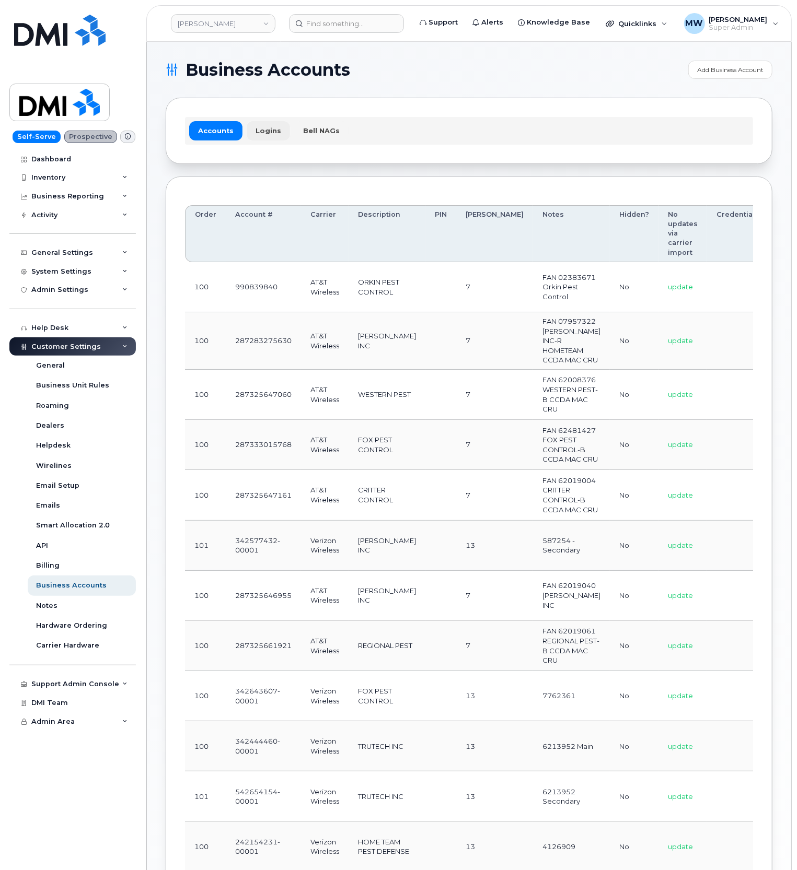
click at [262, 133] on link "Logins" at bounding box center [268, 130] width 43 height 19
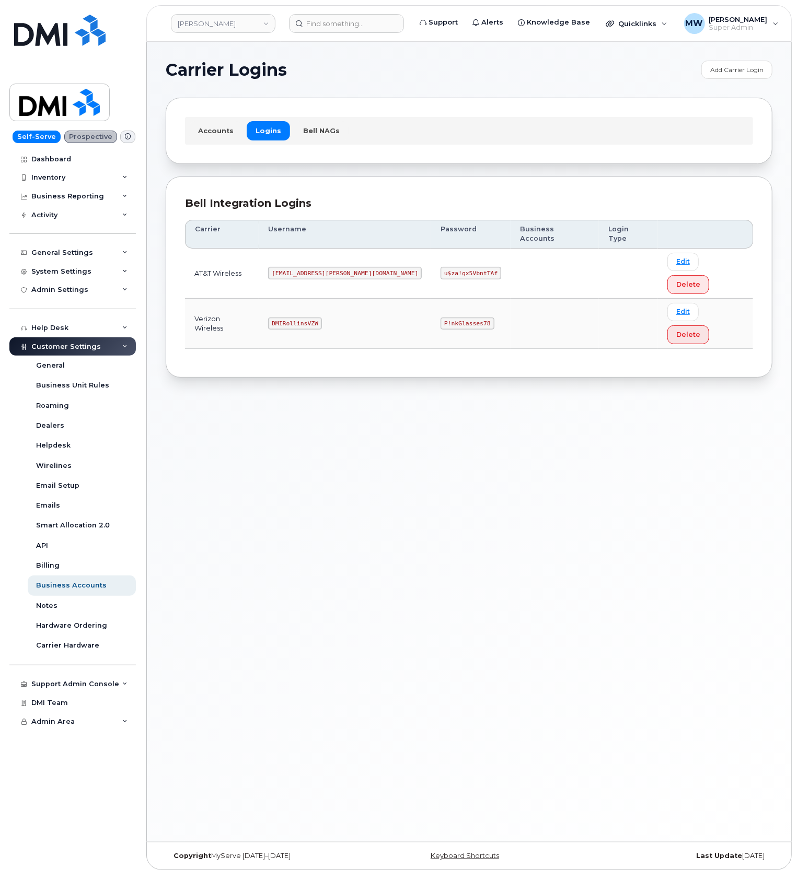
click at [316, 260] on td "[EMAIL_ADDRESS][PERSON_NAME][DOMAIN_NAME]" at bounding box center [345, 274] width 172 height 50
copy code "[EMAIL_ADDRESS][PERSON_NAME][DOMAIN_NAME]"
click at [443, 267] on code "u$za!gx5VbntTAf" at bounding box center [470, 273] width 61 height 13
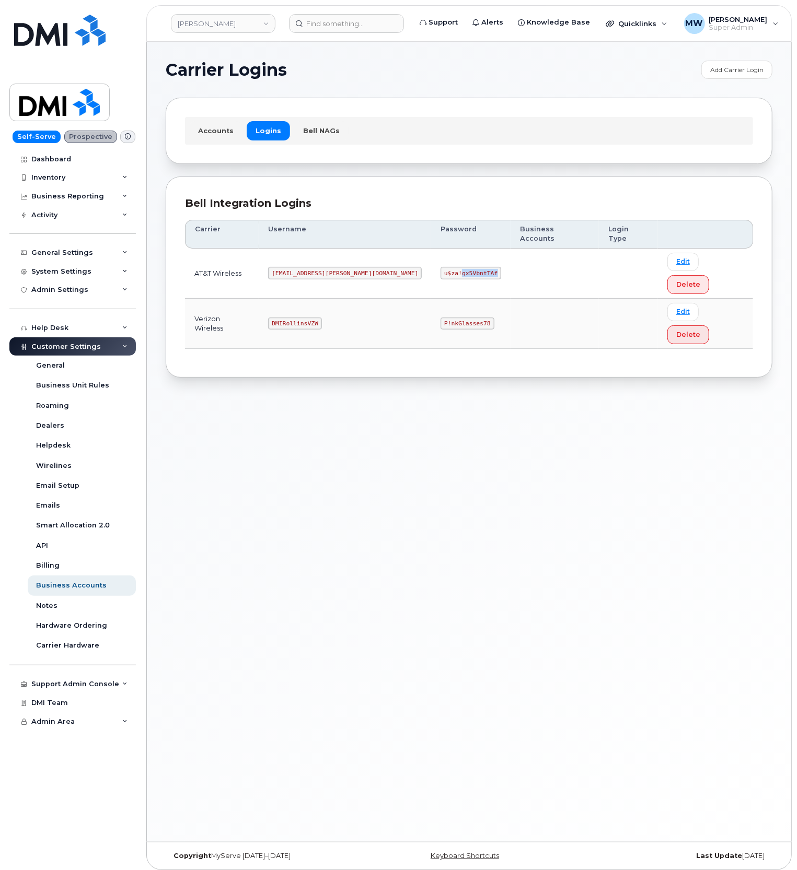
click at [443, 267] on code "u$za!gx5VbntTAf" at bounding box center [470, 273] width 61 height 13
copy code "u$za!gx5VbntTAf"
